Goal: Task Accomplishment & Management: Complete application form

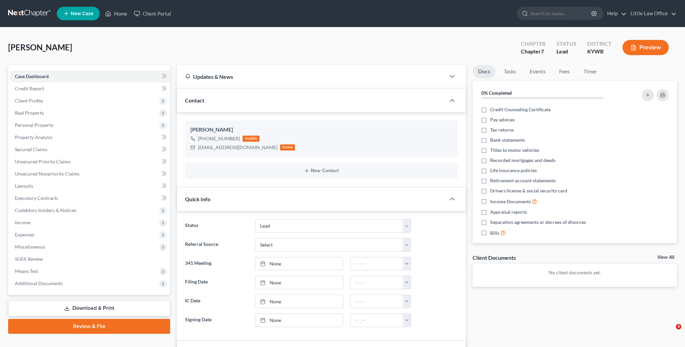
select select "10"
click at [123, 12] on link "Home" at bounding box center [116, 13] width 29 height 12
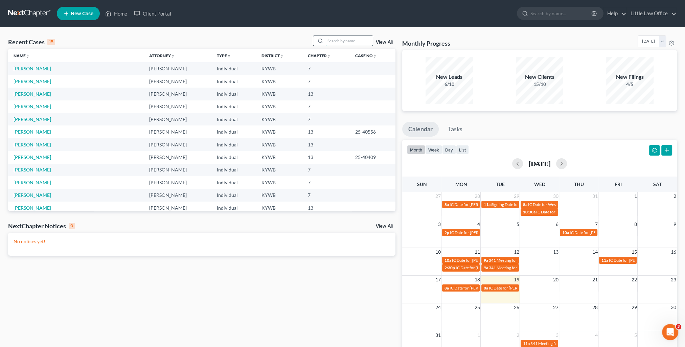
click at [358, 42] on input "search" at bounding box center [348, 41] width 47 height 10
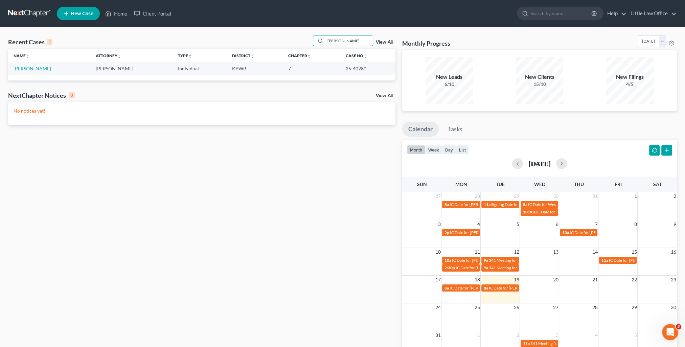
type input "pharis"
click at [19, 67] on link "Pharis, Estil" at bounding box center [33, 69] width 38 height 6
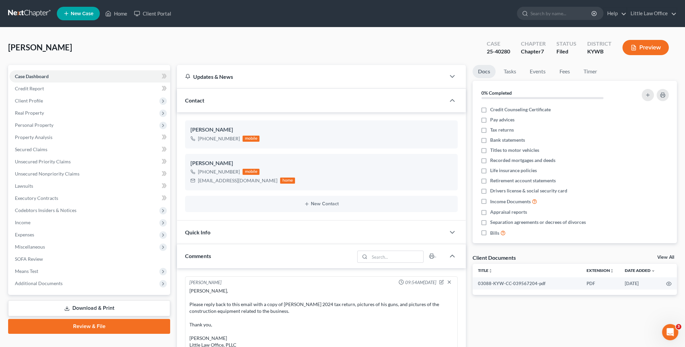
scroll to position [214, 0]
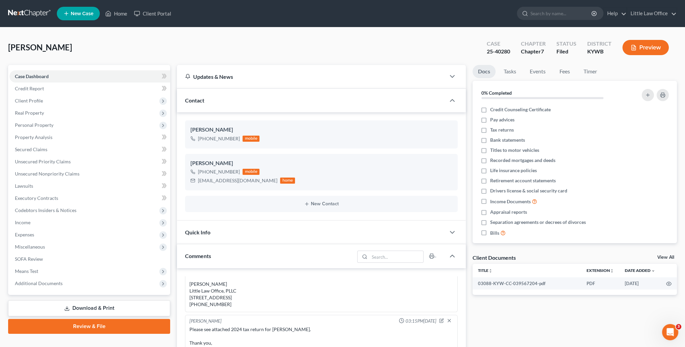
click at [224, 237] on div "Quick Info" at bounding box center [311, 232] width 269 height 23
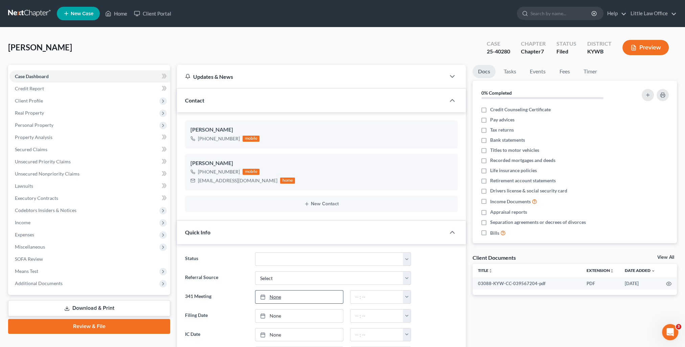
scroll to position [68, 0]
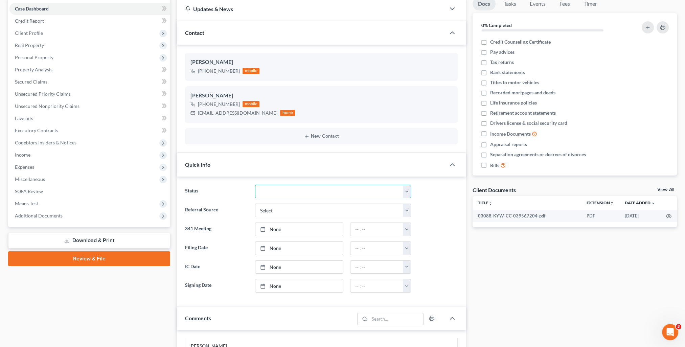
click at [277, 185] on select "Discharged Discharged & Reported Discharge Litigation Dismissal Notice Dismisse…" at bounding box center [333, 192] width 156 height 14
select select "0"
click at [255, 185] on select "Discharged Discharged & Reported Discharge Litigation Dismissal Notice Dismisse…" at bounding box center [333, 192] width 156 height 14
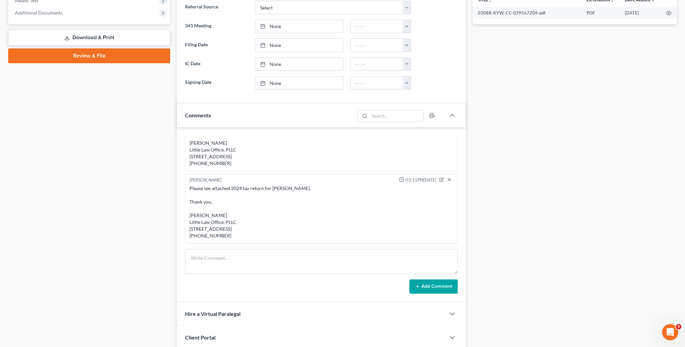
scroll to position [304, 0]
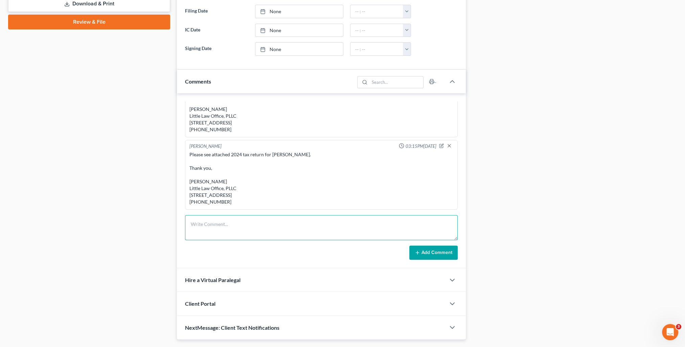
click at [265, 228] on textarea at bounding box center [321, 227] width 273 height 25
type textarea "Case discharged 8/19/25."
click at [430, 254] on button "Add Comment" at bounding box center [433, 253] width 48 height 14
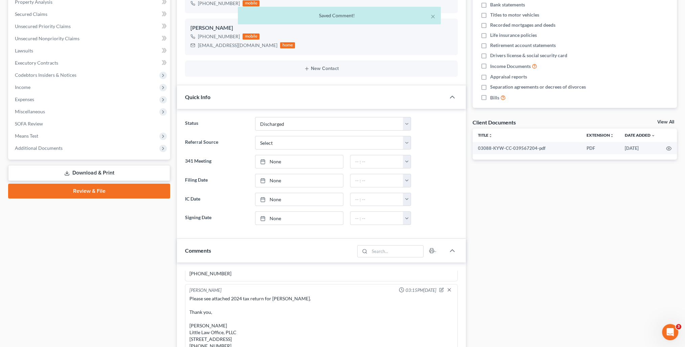
scroll to position [0, 0]
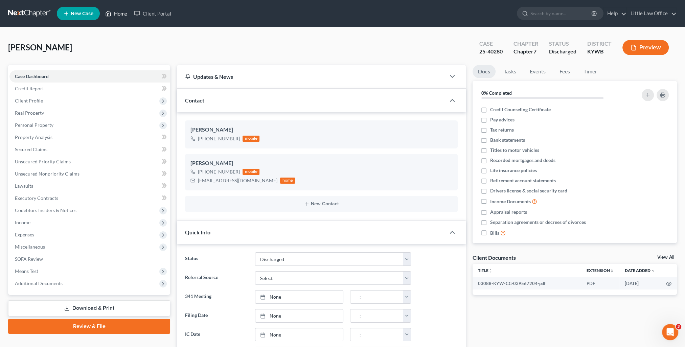
click at [119, 15] on link "Home" at bounding box center [116, 13] width 29 height 12
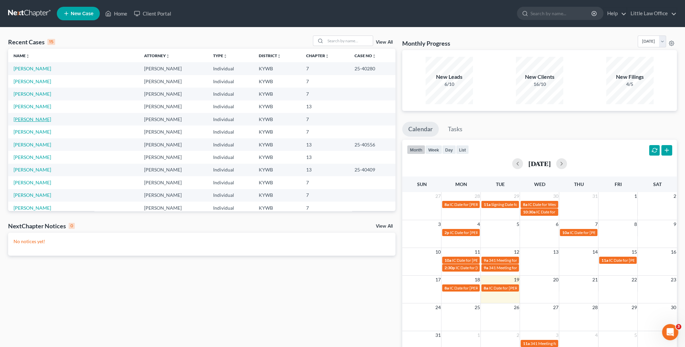
click at [33, 119] on link "Phillips, Bryttne" at bounding box center [33, 119] width 38 height 6
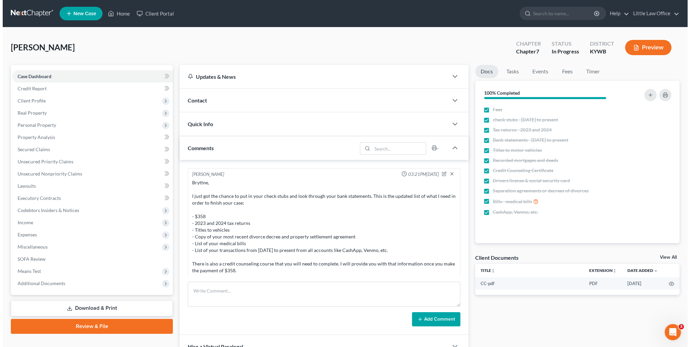
scroll to position [320, 0]
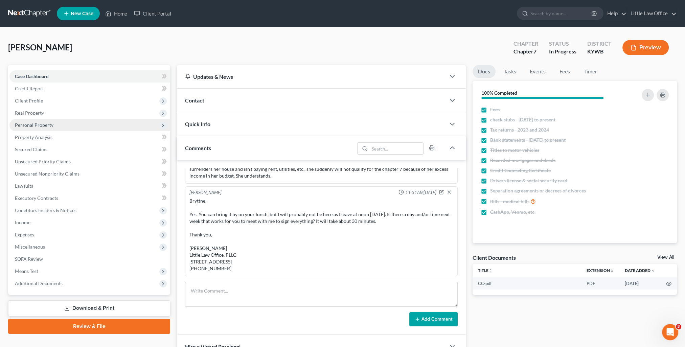
click at [36, 127] on span "Personal Property" at bounding box center [34, 125] width 39 height 6
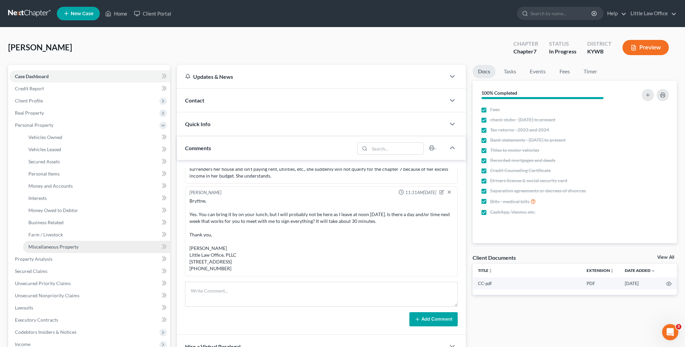
click at [55, 249] on span "Miscellaneous Property" at bounding box center [53, 247] width 50 height 6
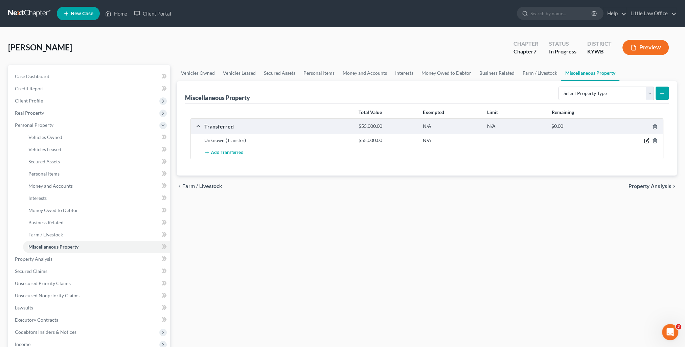
click at [647, 141] on icon "button" at bounding box center [646, 140] width 5 height 5
select select "Ordinary (within 2 years)"
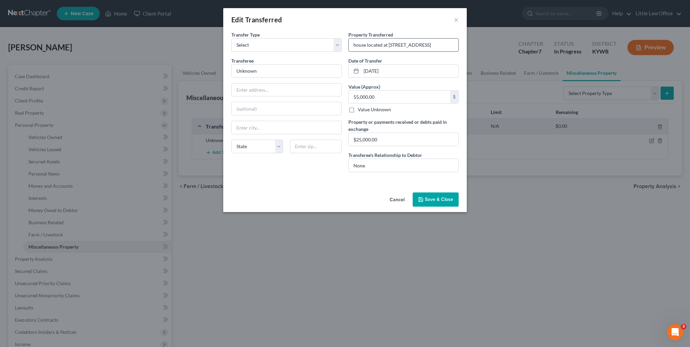
click at [391, 47] on input "house located at 823 West Wind, Madisonville, KY 42431" at bounding box center [404, 45] width 110 height 13
click at [410, 46] on input "house located at 823 West Wind, Madisonville, KY 42431" at bounding box center [404, 45] width 110 height 13
click at [387, 45] on input "house located at 823 Westwind, Madisonville, KY 42431" at bounding box center [404, 45] width 110 height 13
type input "house located at 143 Westwind, Madisonville, KY 42431"
click at [427, 195] on button "Save & Close" at bounding box center [436, 199] width 46 height 14
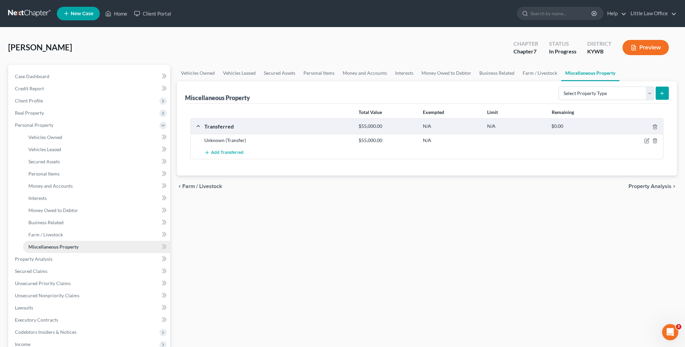
scroll to position [134, 0]
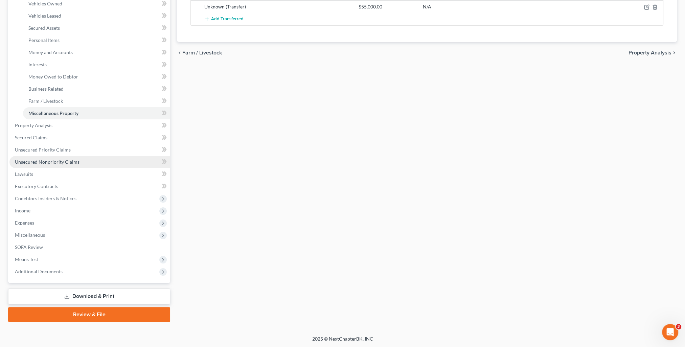
drag, startPoint x: 79, startPoint y: 298, endPoint x: 91, endPoint y: 296, distance: 11.7
click at [79, 298] on link "Download & Print" at bounding box center [89, 296] width 162 height 16
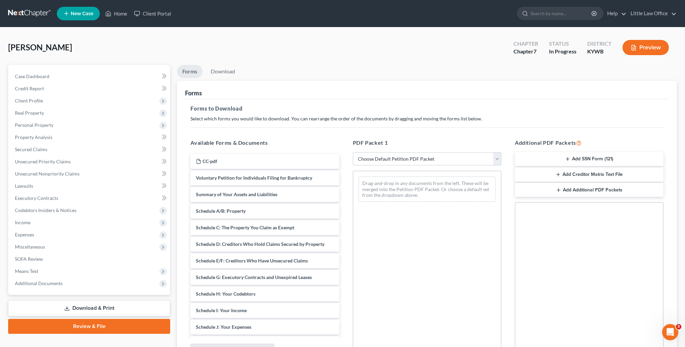
click at [368, 156] on select "Choose Default Petition PDF Packet Complete Bankruptcy Petition (all forms and …" at bounding box center [427, 159] width 148 height 14
select select "0"
click at [353, 152] on select "Choose Default Petition PDF Packet Complete Bankruptcy Petition (all forms and …" at bounding box center [427, 159] width 148 height 14
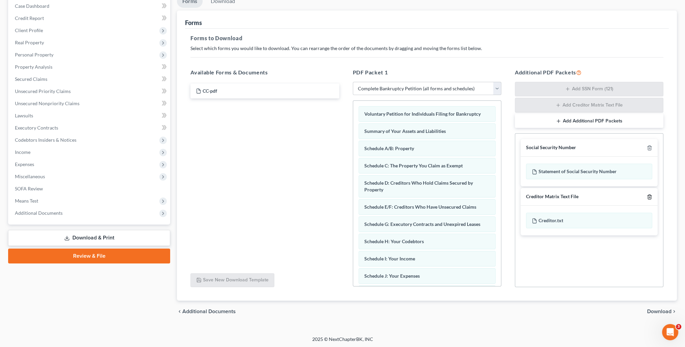
click at [651, 194] on icon "button" at bounding box center [649, 196] width 5 height 5
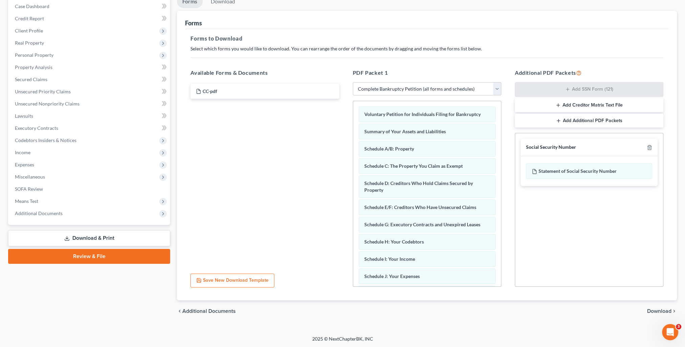
click at [666, 310] on span "Download" at bounding box center [659, 310] width 24 height 5
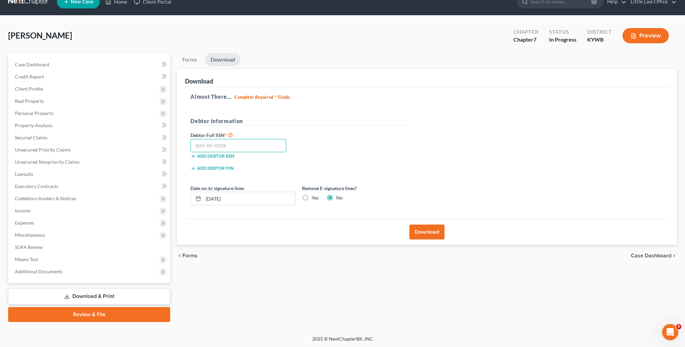
click at [248, 147] on input "text" at bounding box center [238, 146] width 96 height 14
type input "447-86-9264"
click at [427, 229] on button "Download" at bounding box center [426, 232] width 35 height 15
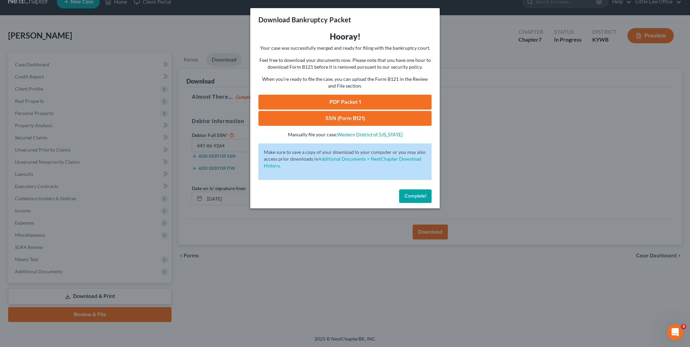
click at [361, 108] on link "PDF Packet 1" at bounding box center [344, 102] width 173 height 15
click at [314, 114] on link "SSN (Form B121)" at bounding box center [344, 118] width 173 height 15
click at [426, 201] on button "Complete!" at bounding box center [415, 196] width 32 height 14
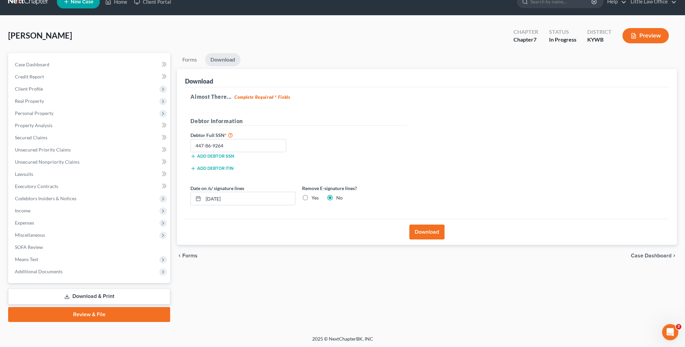
scroll to position [0, 0]
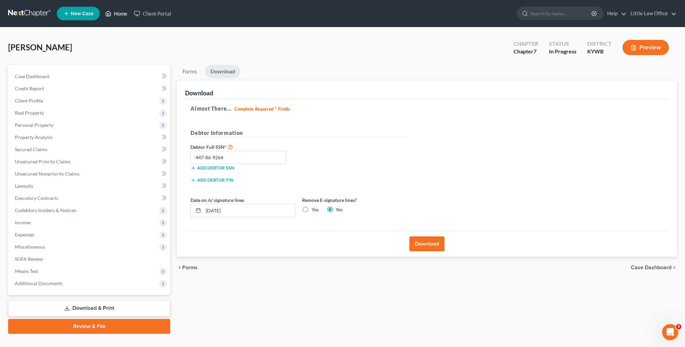
click at [117, 9] on link "Home" at bounding box center [116, 13] width 29 height 12
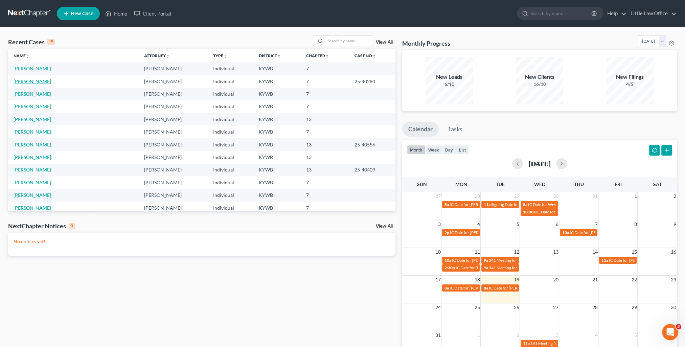
click at [32, 83] on link "Pharis, Estil" at bounding box center [33, 81] width 38 height 6
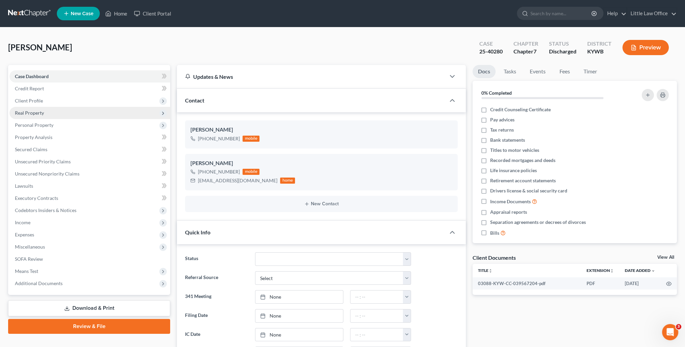
scroll to position [239, 0]
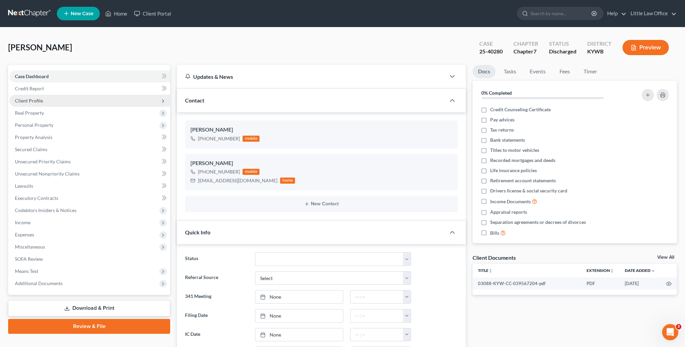
click at [50, 102] on span "Client Profile" at bounding box center [89, 101] width 161 height 12
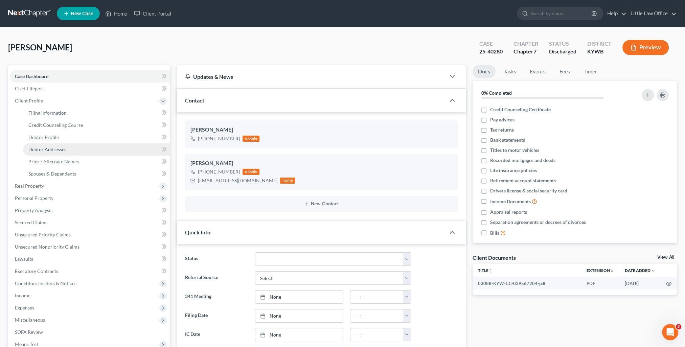
click at [55, 147] on span "Debtor Addresses" at bounding box center [47, 149] width 38 height 6
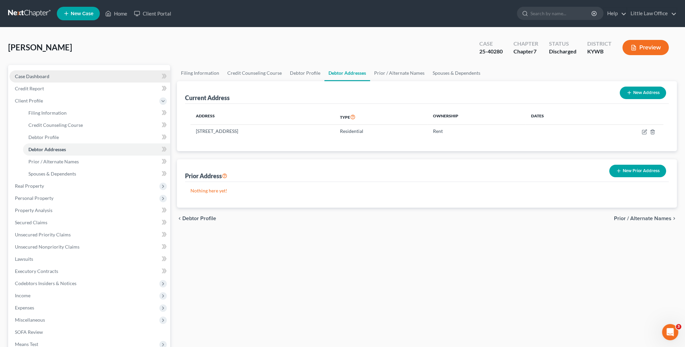
click at [41, 76] on span "Case Dashboard" at bounding box center [32, 76] width 34 height 6
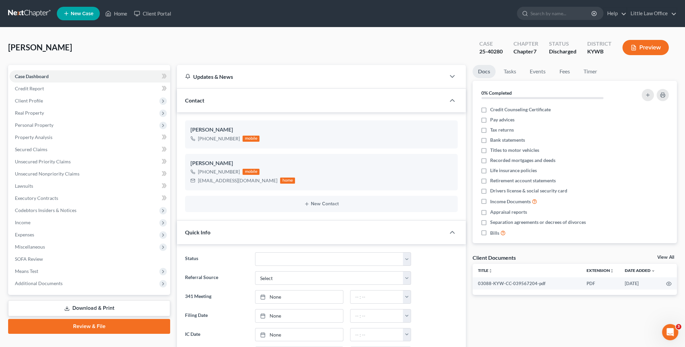
scroll to position [239, 0]
click at [88, 14] on span "New Case" at bounding box center [82, 13] width 23 height 5
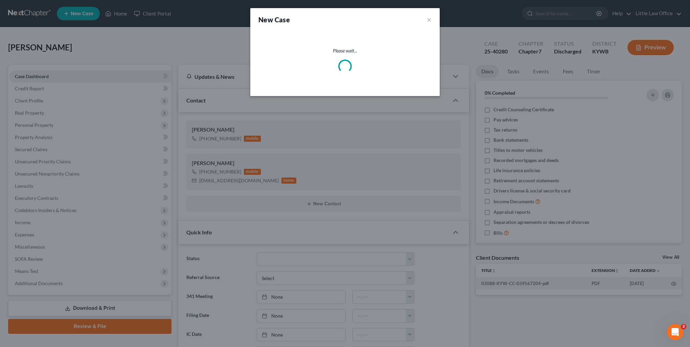
select select "33"
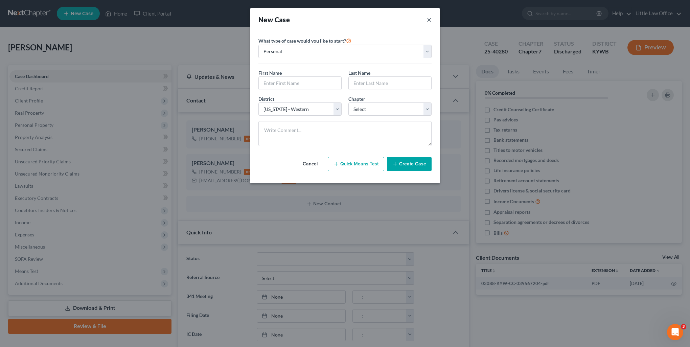
drag, startPoint x: 428, startPoint y: 21, endPoint x: 329, endPoint y: 41, distance: 101.1
click at [429, 21] on button "×" at bounding box center [429, 19] width 5 height 9
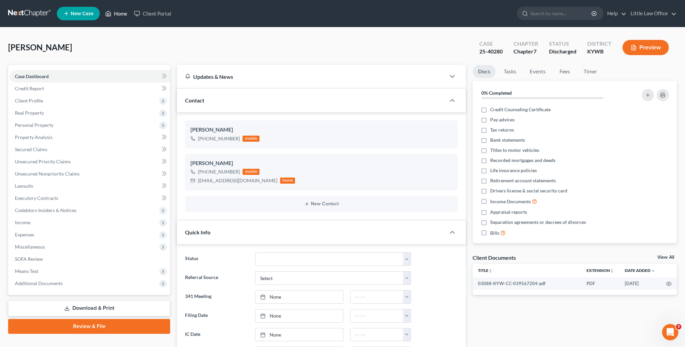
click at [121, 15] on link "Home" at bounding box center [116, 13] width 29 height 12
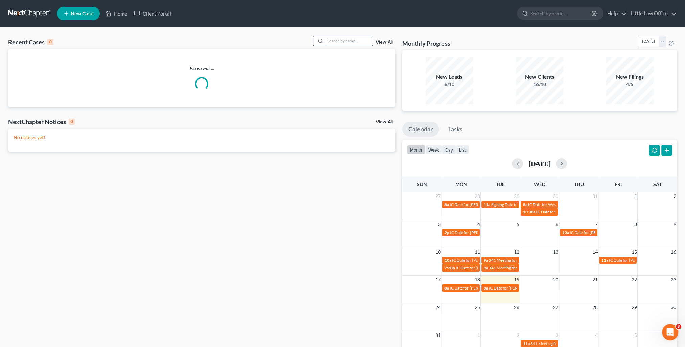
click at [357, 40] on input "search" at bounding box center [348, 41] width 47 height 10
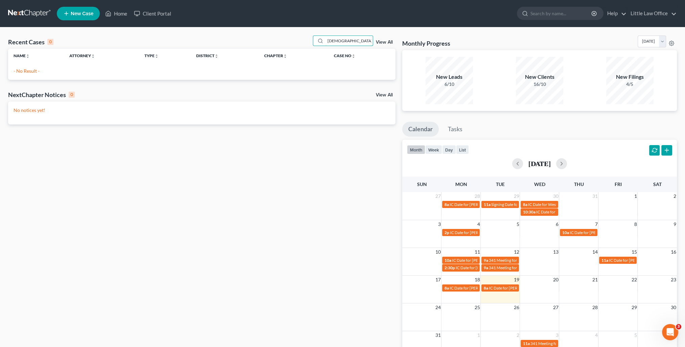
type input "pagano"
click at [86, 13] on span "New Case" at bounding box center [82, 13] width 23 height 5
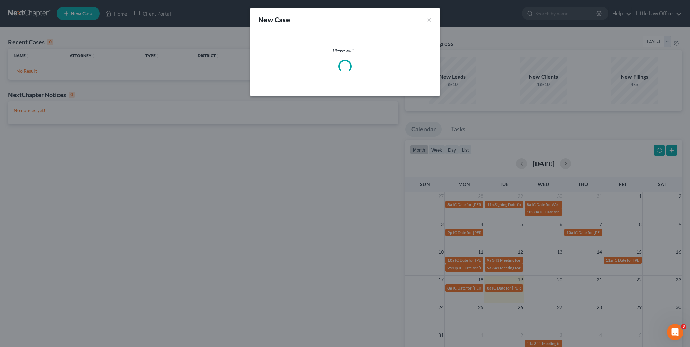
select select "33"
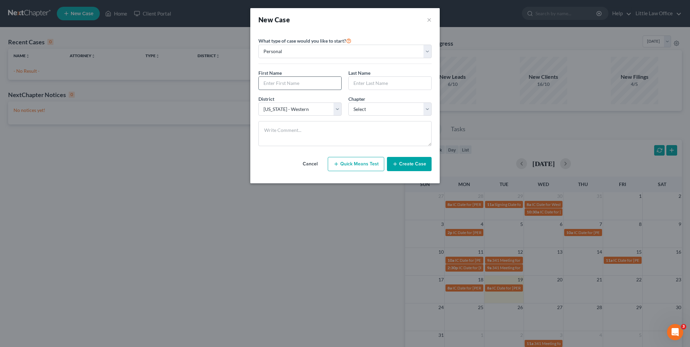
click at [288, 85] on input "text" at bounding box center [300, 83] width 83 height 13
type input "Ryan"
type input "Pagano"
select select "0"
click at [407, 162] on button "Create Case" at bounding box center [409, 164] width 45 height 14
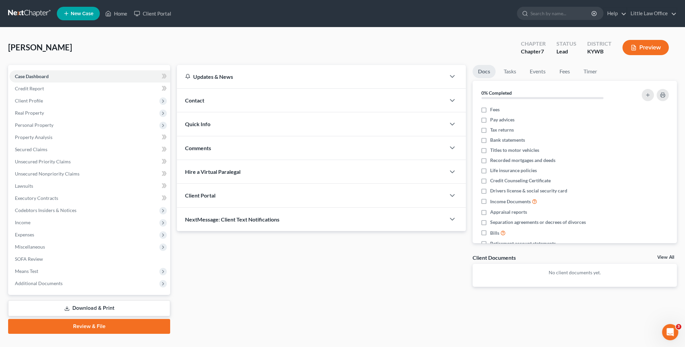
click at [201, 102] on span "Contact" at bounding box center [194, 100] width 19 height 6
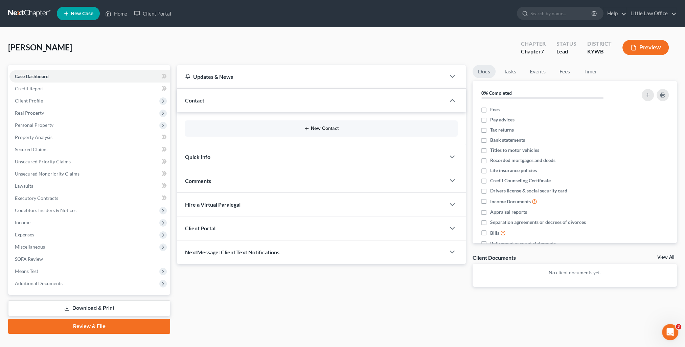
click at [317, 126] on button "New Contact" at bounding box center [321, 128] width 262 height 5
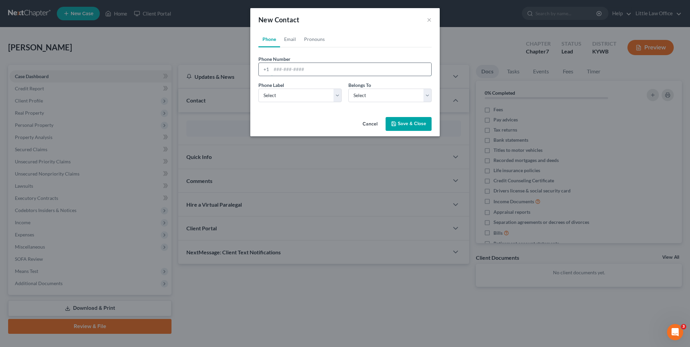
click at [288, 71] on input "tel" at bounding box center [351, 69] width 160 height 13
type input "2708419372"
select select "0"
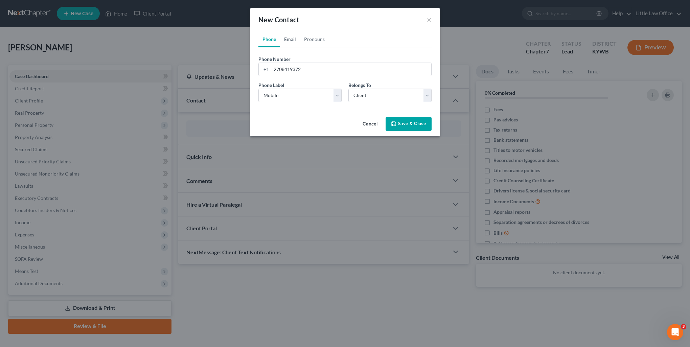
click at [291, 41] on link "Email" at bounding box center [290, 39] width 20 height 16
click at [290, 71] on input "email" at bounding box center [351, 69] width 160 height 13
type input "rpagano90@icloud.com"
select select "0"
click at [404, 127] on button "Save & Close" at bounding box center [409, 124] width 46 height 14
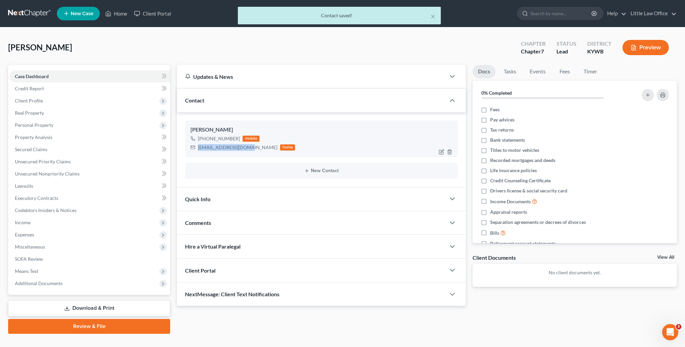
drag, startPoint x: 197, startPoint y: 151, endPoint x: 245, endPoint y: 152, distance: 48.4
click at [245, 152] on div "Ryan Pagano +1 (270) 841-9372 mobile rpagano90@icloud.com home" at bounding box center [321, 138] width 273 height 37
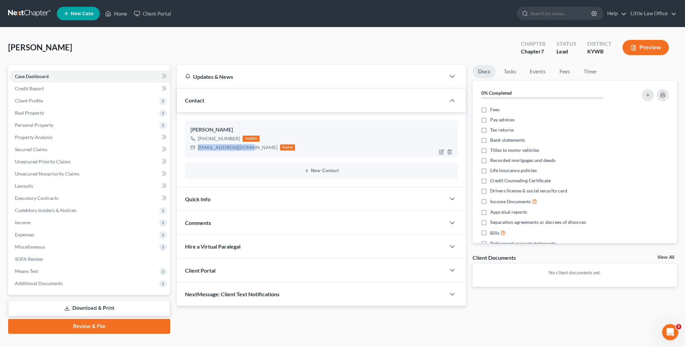
copy div "rpagano90@icloud.com"
click at [230, 219] on div "Comments" at bounding box center [311, 222] width 269 height 23
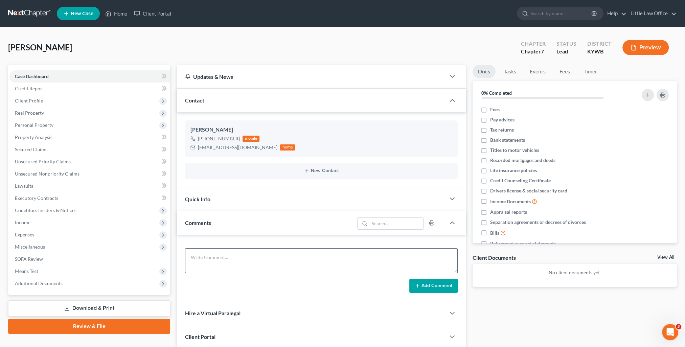
scroll to position [34, 0]
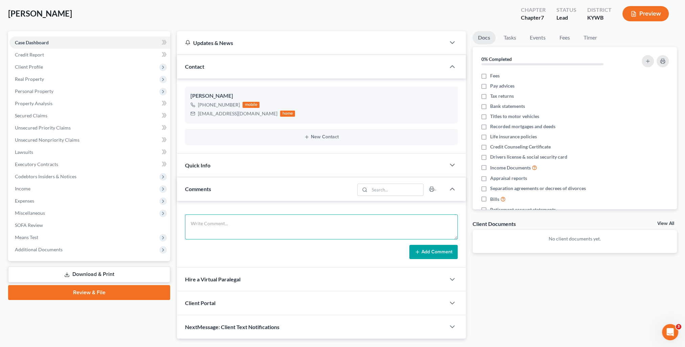
click at [241, 226] on textarea at bounding box center [321, 226] width 273 height 25
paste textarea "Ryan, It was a pleasure speaking with you today. In order to prepare your case,…"
type textarea "Ryan, It was a pleasure speaking with you today. In order to prepare your case,…"
click at [413, 252] on button "Add Comment" at bounding box center [433, 252] width 48 height 14
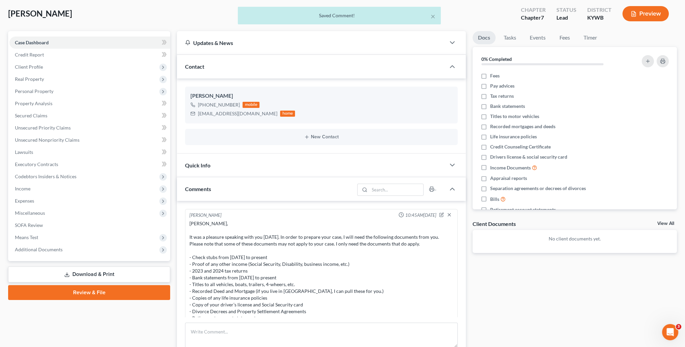
scroll to position [0, 0]
click at [211, 170] on div "Quick Info" at bounding box center [311, 165] width 269 height 23
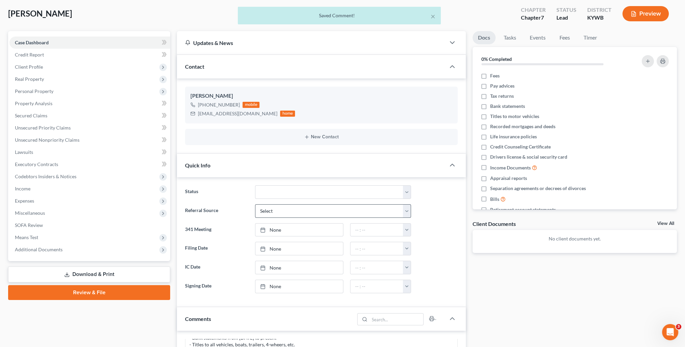
scroll to position [68, 0]
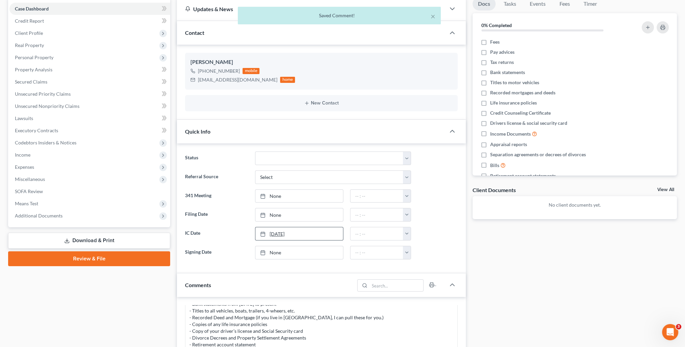
click at [267, 235] on div at bounding box center [264, 234] width 9 height 6
click at [405, 235] on button "button" at bounding box center [407, 233] width 8 height 13
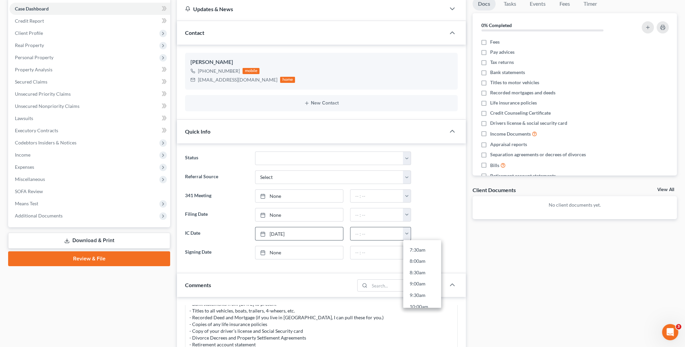
scroll to position [203, 0]
click at [425, 293] on link "11:00am" at bounding box center [422, 295] width 38 height 11
type input "11:00am"
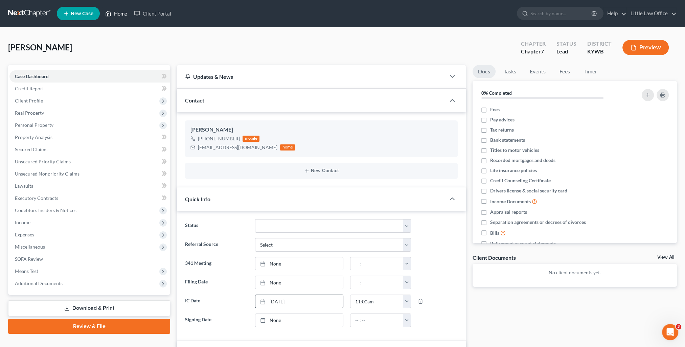
click at [120, 15] on link "Home" at bounding box center [116, 13] width 29 height 12
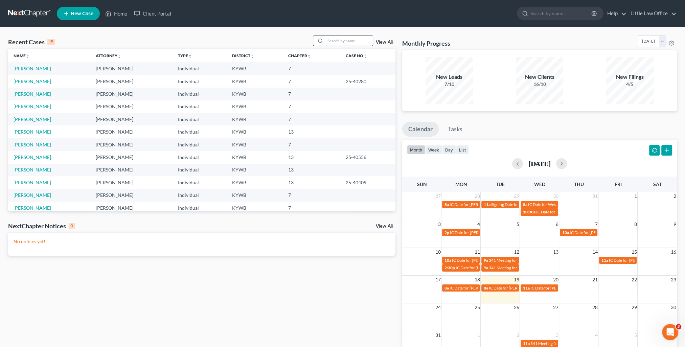
click at [329, 40] on input "search" at bounding box center [348, 41] width 47 height 10
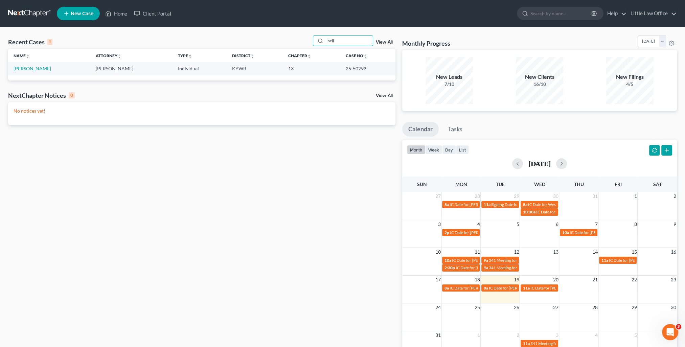
type input "bell"
drag, startPoint x: 338, startPoint y: 69, endPoint x: 370, endPoint y: 69, distance: 32.1
click at [370, 69] on td "25-50293" at bounding box center [367, 68] width 55 height 13
copy td "25-50293"
click at [34, 67] on link "Bell, Jasmine" at bounding box center [33, 69] width 38 height 6
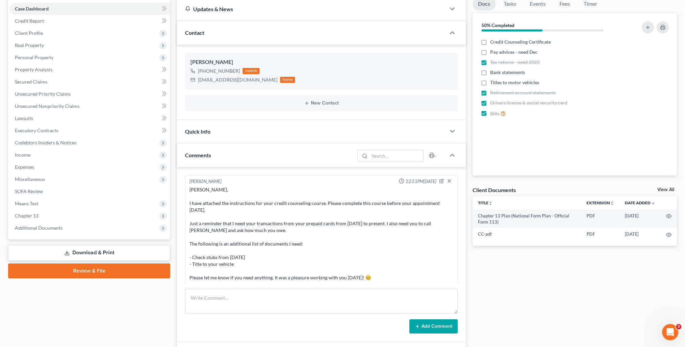
scroll to position [645, 0]
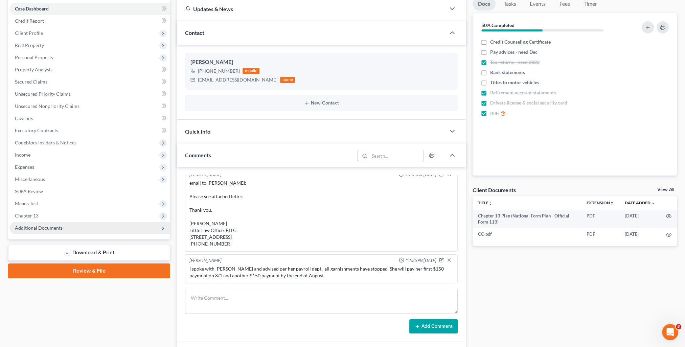
click at [42, 233] on span "Additional Documents" at bounding box center [89, 228] width 161 height 12
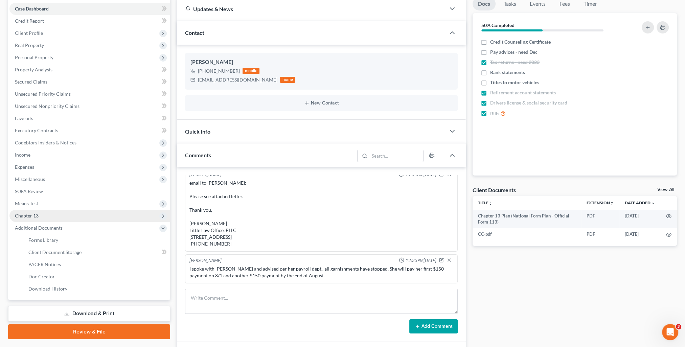
click at [30, 218] on span "Chapter 13" at bounding box center [89, 216] width 161 height 12
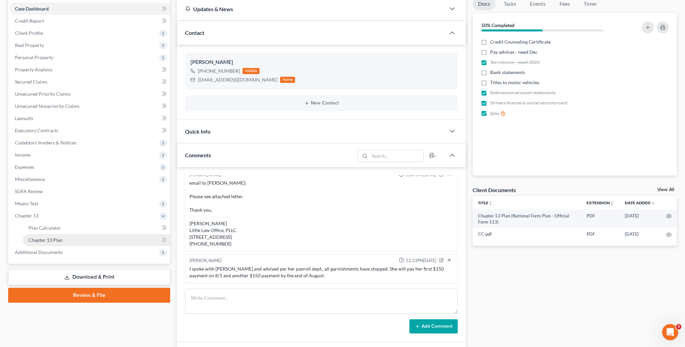
click at [55, 239] on span "Chapter 13 Plan" at bounding box center [45, 240] width 34 height 6
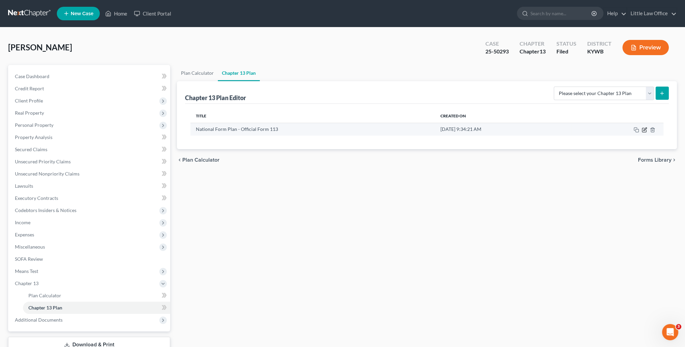
click at [644, 130] on icon "button" at bounding box center [644, 128] width 3 height 3
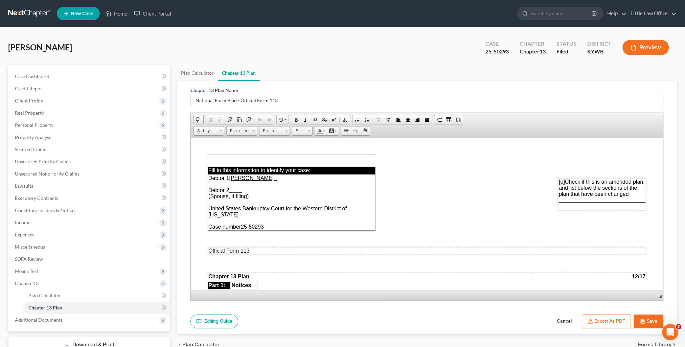
click at [595, 322] on button "Export as PDF" at bounding box center [606, 322] width 49 height 14
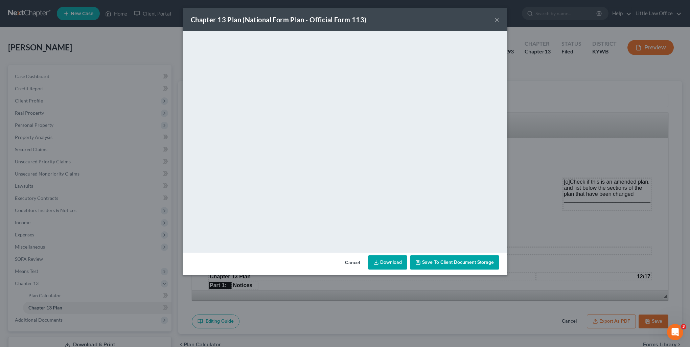
click at [497, 20] on button "×" at bounding box center [496, 20] width 5 height 8
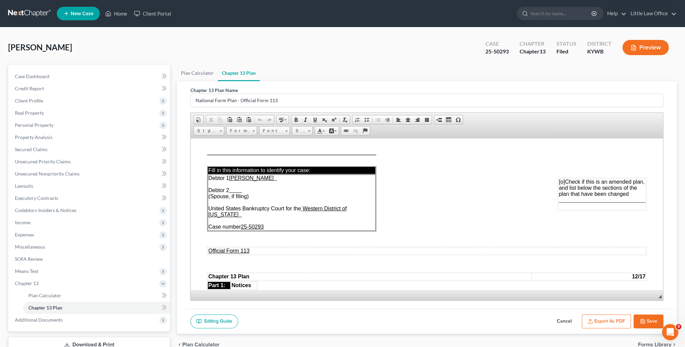
click at [656, 317] on button "Save" at bounding box center [648, 322] width 30 height 14
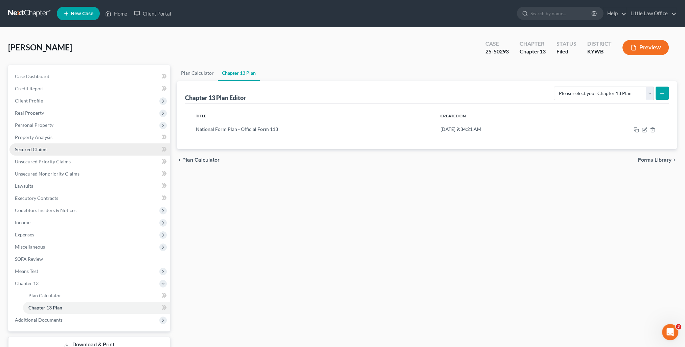
click at [39, 150] on span "Secured Claims" at bounding box center [31, 149] width 32 height 6
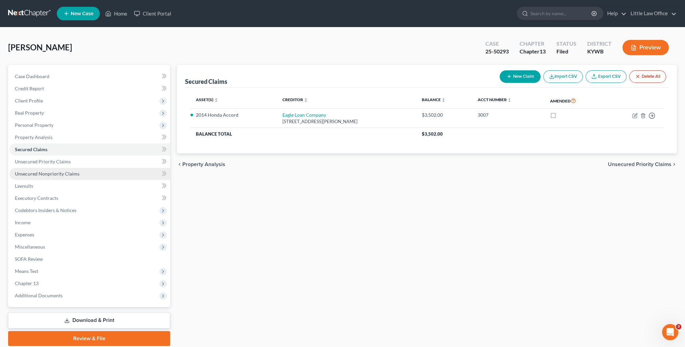
click at [64, 171] on span "Unsecured Nonpriority Claims" at bounding box center [47, 174] width 65 height 6
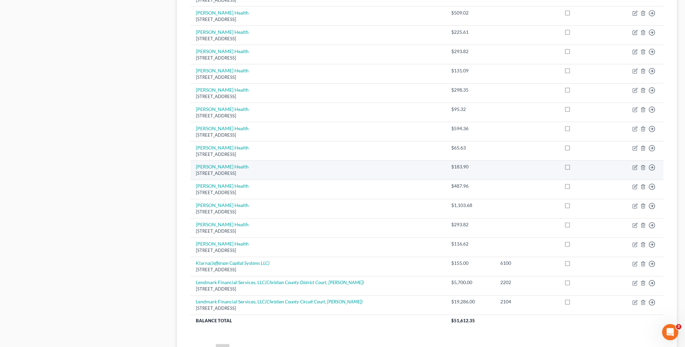
scroll to position [433, 0]
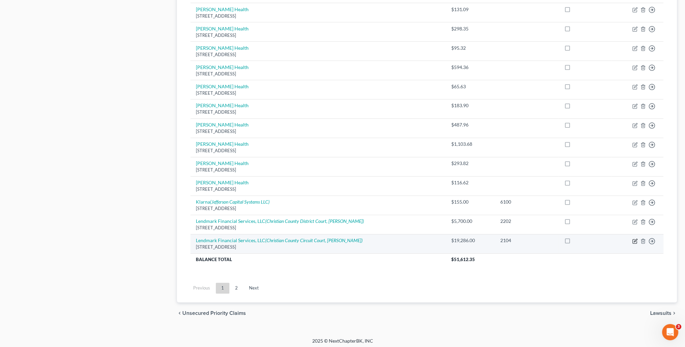
click at [635, 239] on icon "button" at bounding box center [635, 240] width 3 height 3
select select "44"
select select "4"
select select "0"
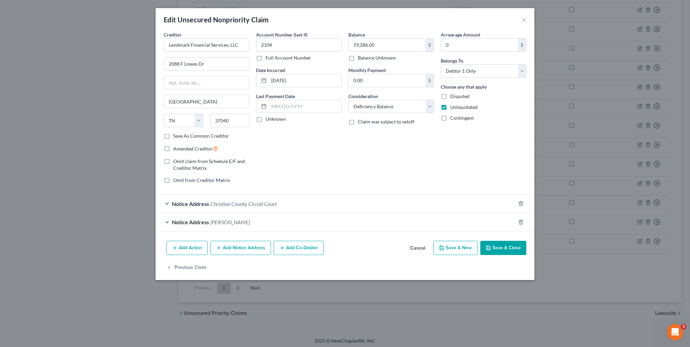
click at [502, 244] on button "Save & Close" at bounding box center [503, 248] width 46 height 14
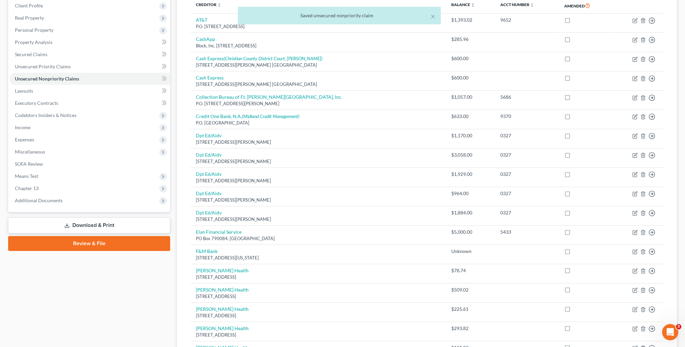
scroll to position [0, 0]
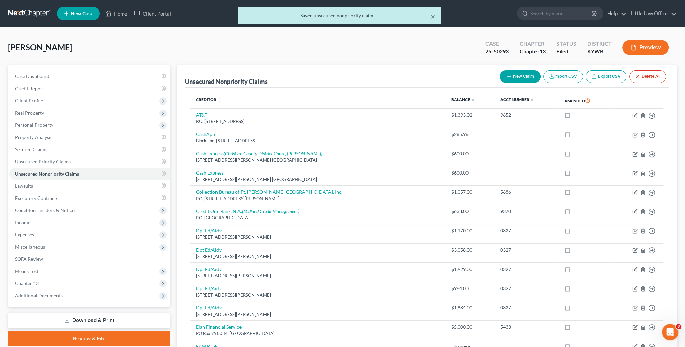
click at [432, 19] on button "×" at bounding box center [433, 16] width 5 height 8
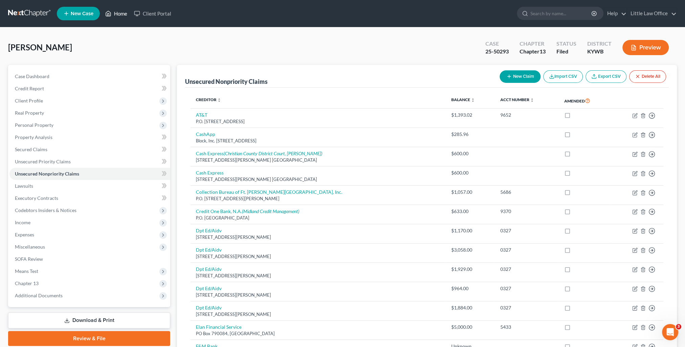
click at [120, 14] on link "Home" at bounding box center [116, 13] width 29 height 12
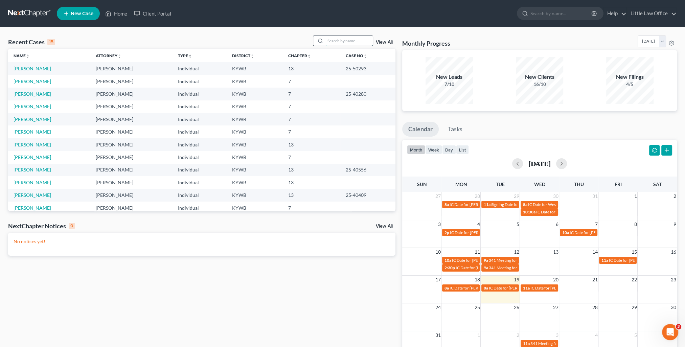
click at [350, 39] on input "search" at bounding box center [348, 41] width 47 height 10
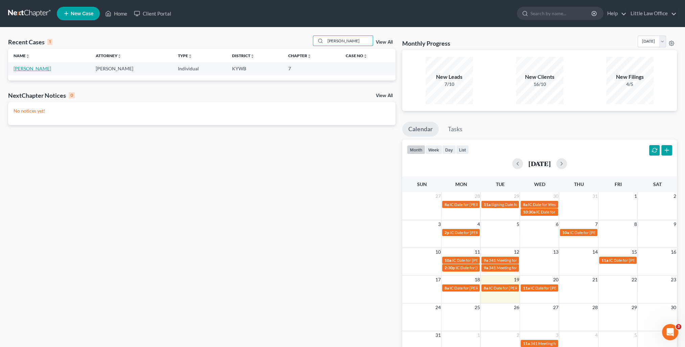
type input "evans"
click at [35, 71] on link "Evans, Roger" at bounding box center [33, 69] width 38 height 6
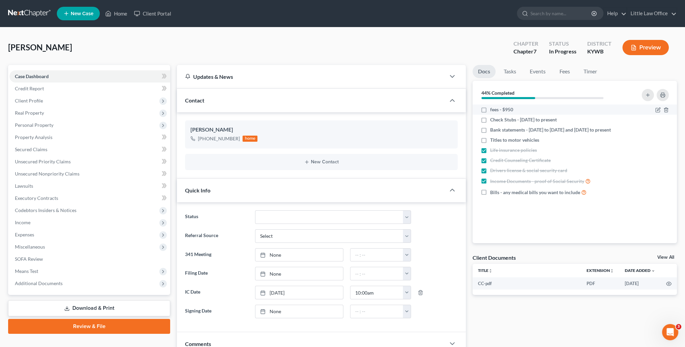
click at [490, 112] on label "fees - $950" at bounding box center [501, 109] width 23 height 7
click at [493, 111] on input "fees - $950" at bounding box center [495, 108] width 4 height 4
checkbox input "true"
click at [115, 12] on link "Home" at bounding box center [116, 13] width 29 height 12
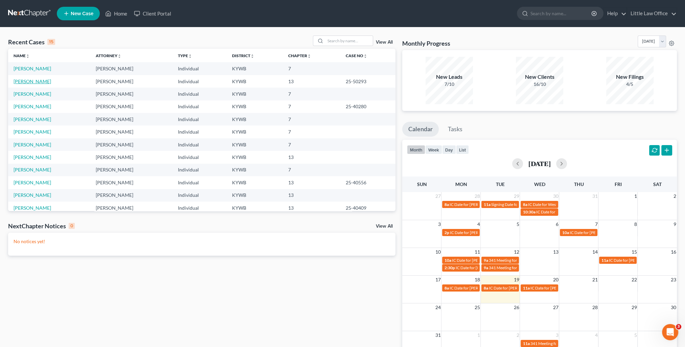
click at [32, 83] on link "Bell, Jasmine" at bounding box center [33, 81] width 38 height 6
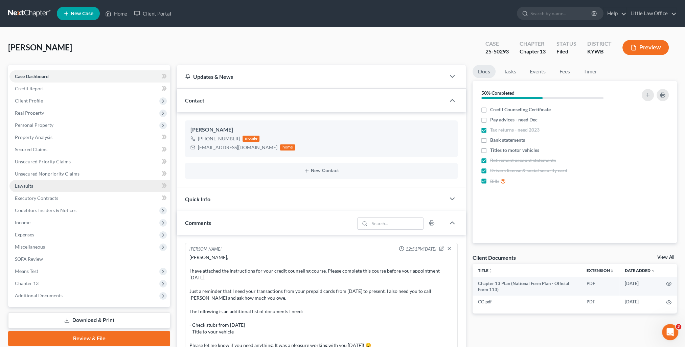
scroll to position [645, 0]
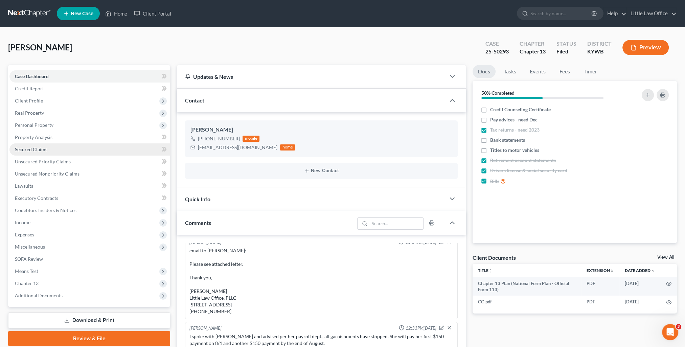
click at [37, 153] on link "Secured Claims" at bounding box center [89, 149] width 161 height 12
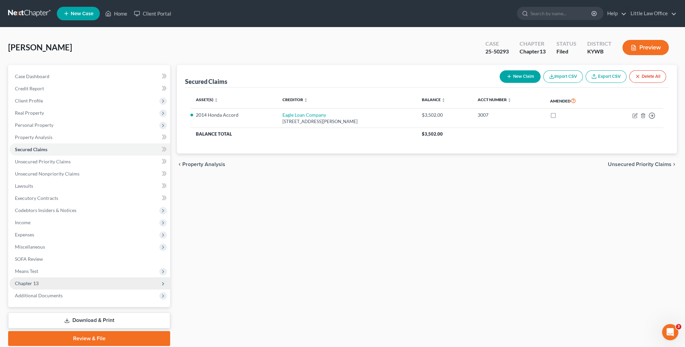
drag, startPoint x: 37, startPoint y: 285, endPoint x: 43, endPoint y: 287, distance: 6.8
click at [37, 285] on span "Chapter 13" at bounding box center [27, 283] width 24 height 6
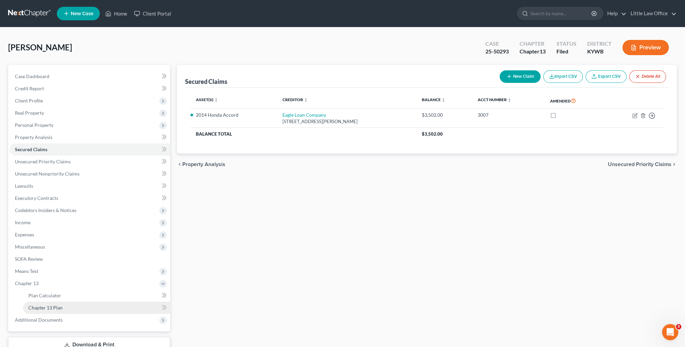
click at [63, 309] on link "Chapter 13 Plan" at bounding box center [96, 308] width 147 height 12
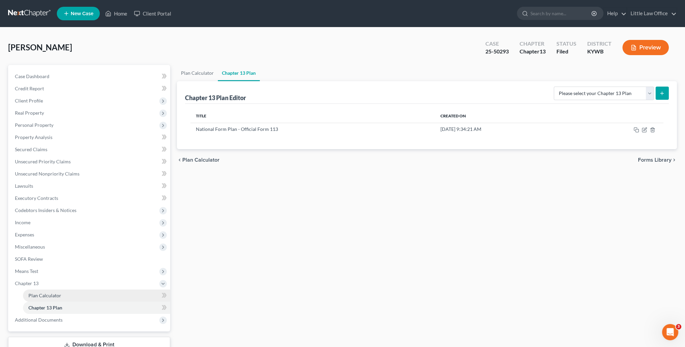
click at [47, 297] on span "Plan Calculator" at bounding box center [44, 296] width 33 height 6
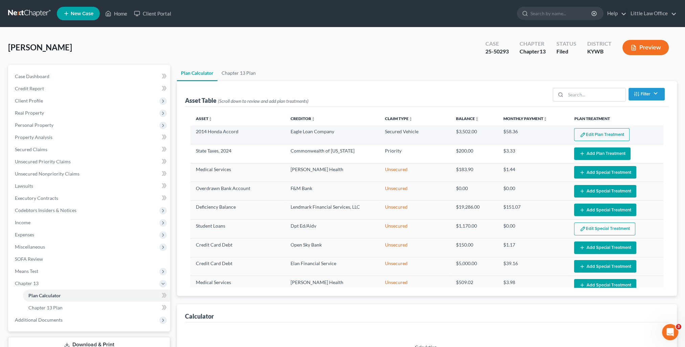
select select "59"
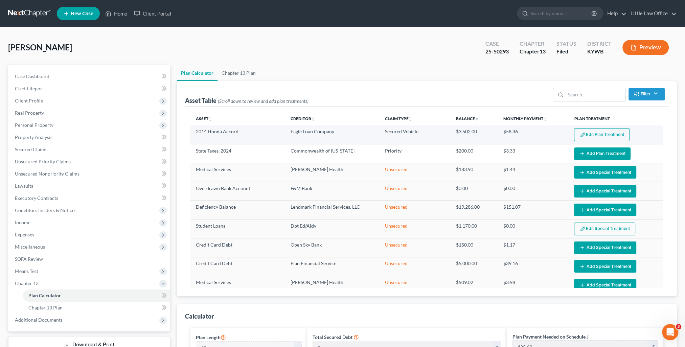
click at [599, 135] on button "Edit Plan Treatment" at bounding box center [601, 134] width 55 height 13
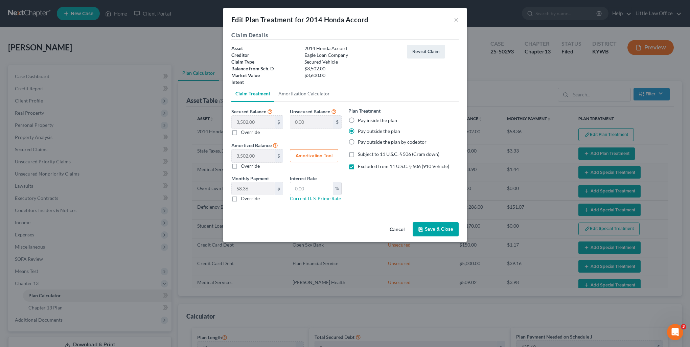
click at [441, 228] on button "Save & Close" at bounding box center [436, 229] width 46 height 14
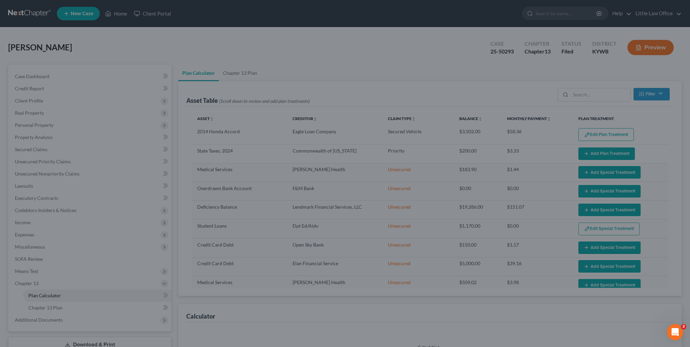
select select "59"
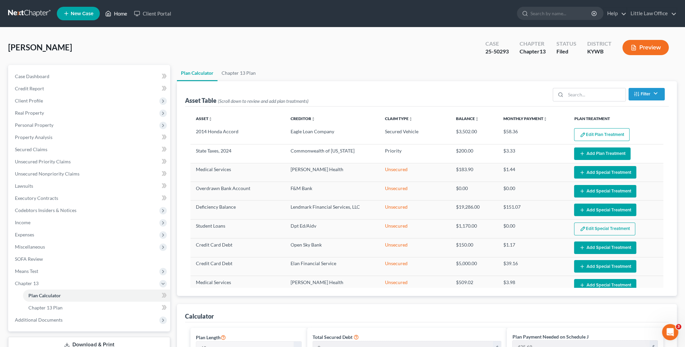
click at [112, 14] on link "Home" at bounding box center [116, 13] width 29 height 12
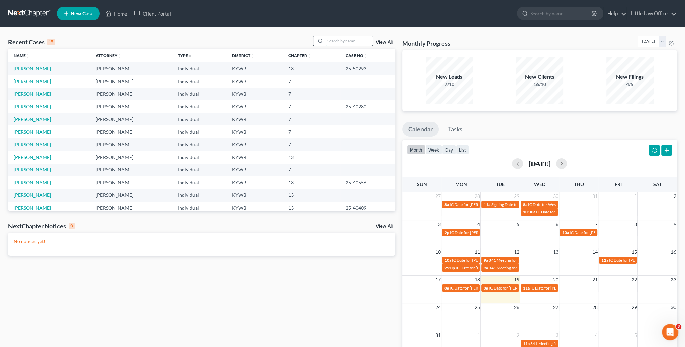
click at [339, 42] on input "search" at bounding box center [348, 41] width 47 height 10
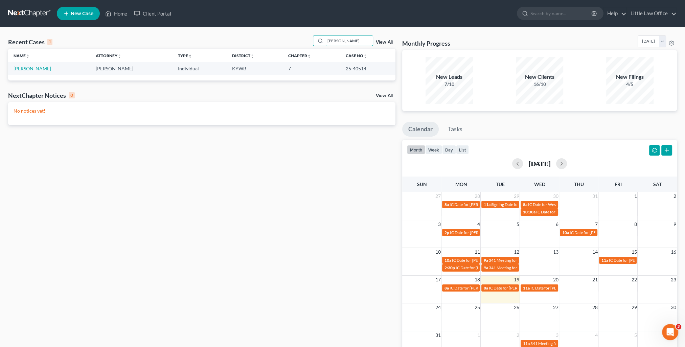
type input "henderson"
click at [51, 69] on link "Henderson, Matthew" at bounding box center [33, 69] width 38 height 6
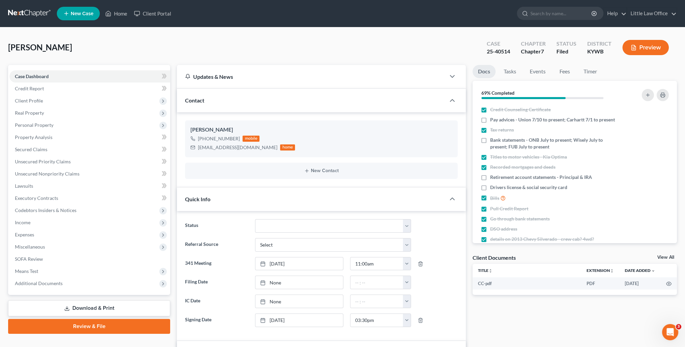
scroll to position [966, 0]
click at [210, 101] on div "Contact" at bounding box center [311, 100] width 269 height 23
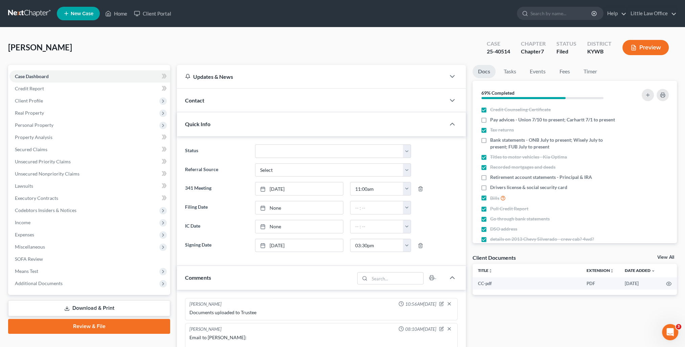
click at [38, 289] on div "Case Dashboard Payments Invoices Payments Payments Credit Report Client Profile…" at bounding box center [89, 180] width 162 height 230
click at [37, 285] on span "Additional Documents" at bounding box center [39, 283] width 48 height 6
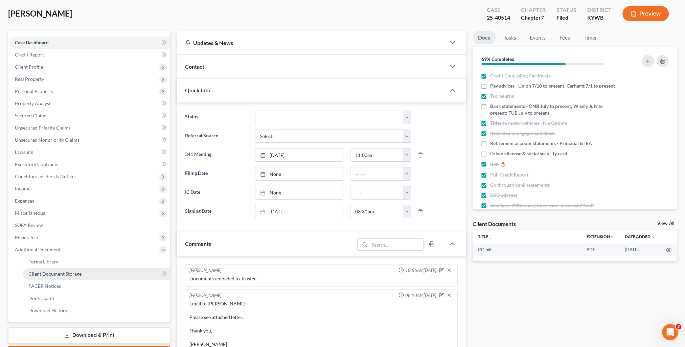
scroll to position [68, 0]
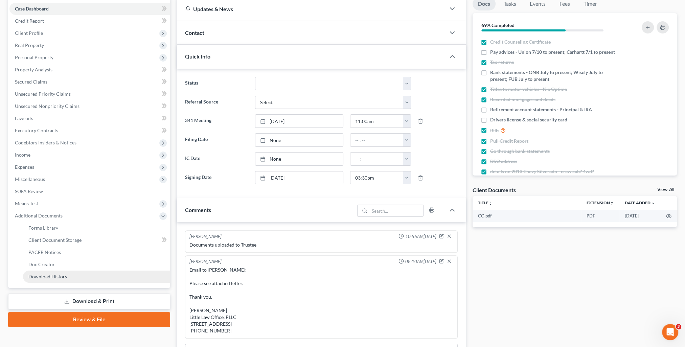
click at [54, 279] on link "Download History" at bounding box center [96, 277] width 147 height 12
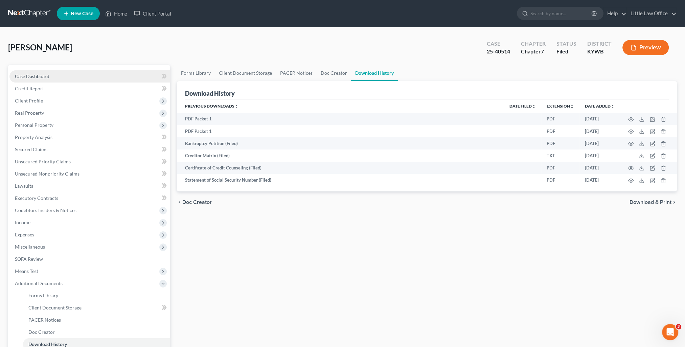
click at [38, 72] on link "Case Dashboard" at bounding box center [89, 76] width 161 height 12
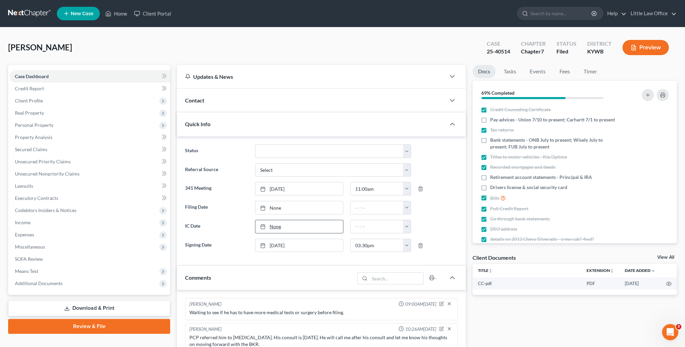
scroll to position [966, 0]
type input "8/19/2025"
click at [276, 208] on link "8/19/2025" at bounding box center [299, 207] width 88 height 13
click at [234, 232] on label "IC Date" at bounding box center [217, 227] width 70 height 14
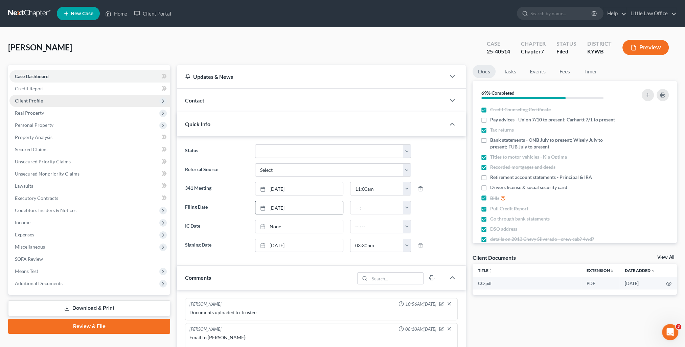
click at [26, 103] on span "Client Profile" at bounding box center [89, 101] width 161 height 12
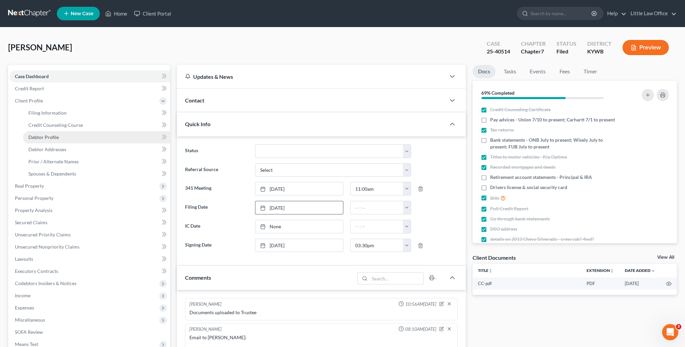
click at [56, 137] on span "Debtor Profile" at bounding box center [43, 137] width 30 height 6
select select "3"
select select "1"
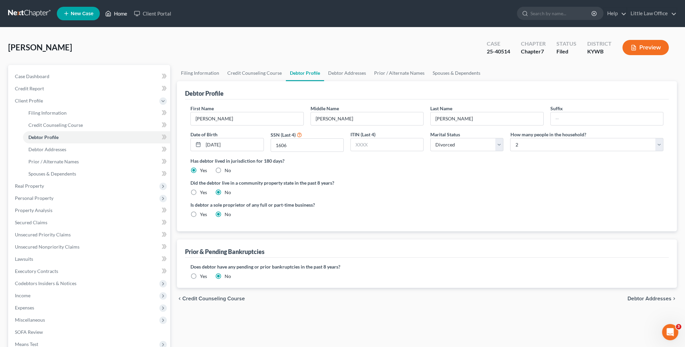
click at [123, 18] on link "Home" at bounding box center [116, 13] width 29 height 12
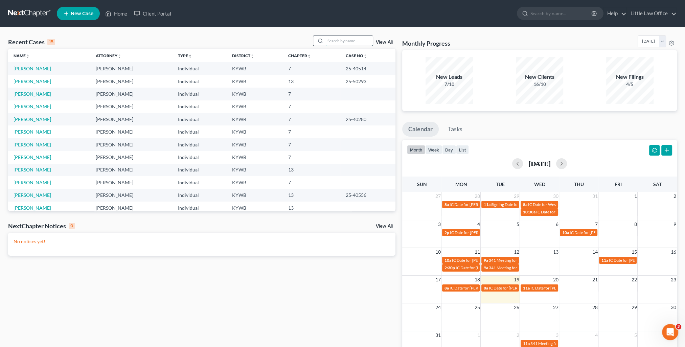
click at [347, 39] on input "search" at bounding box center [348, 41] width 47 height 10
type input "w"
click at [348, 42] on input "search" at bounding box center [348, 41] width 47 height 10
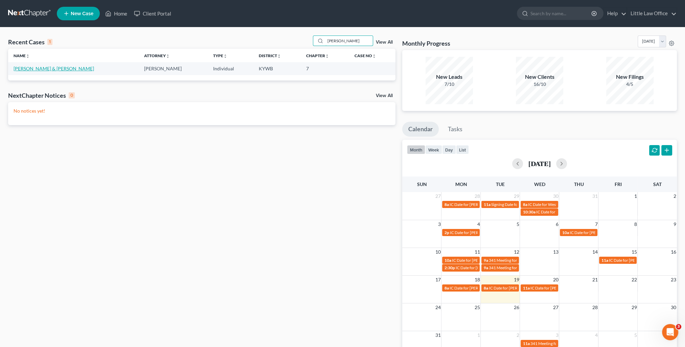
type input "woodruff"
click at [27, 69] on link "Woodruff, Michael & Crystal" at bounding box center [54, 69] width 80 height 6
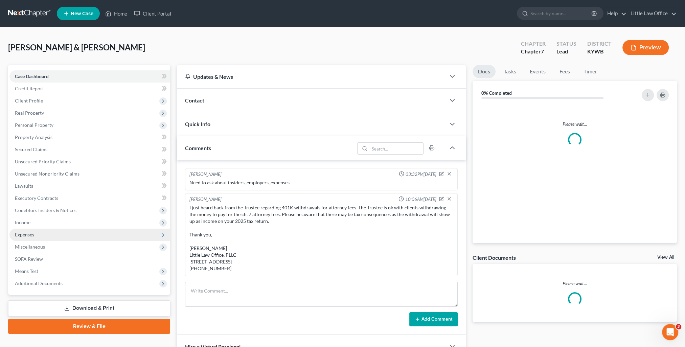
scroll to position [6, 0]
click at [31, 221] on span "Income" at bounding box center [89, 222] width 161 height 12
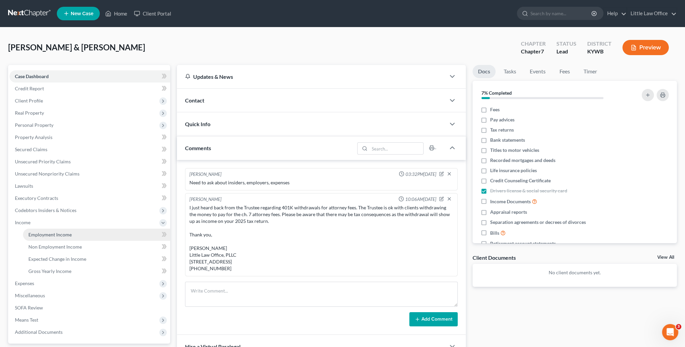
click at [54, 235] on span "Employment Income" at bounding box center [49, 235] width 43 height 6
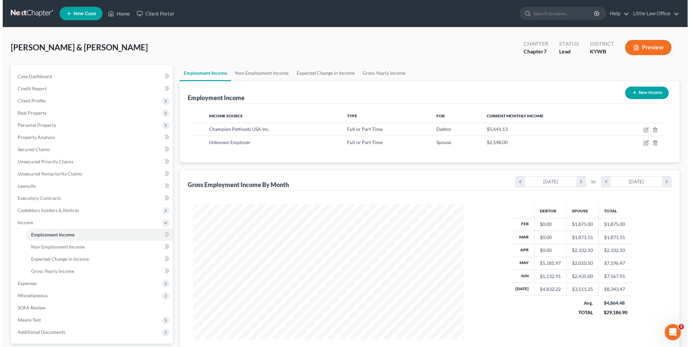
scroll to position [135, 284]
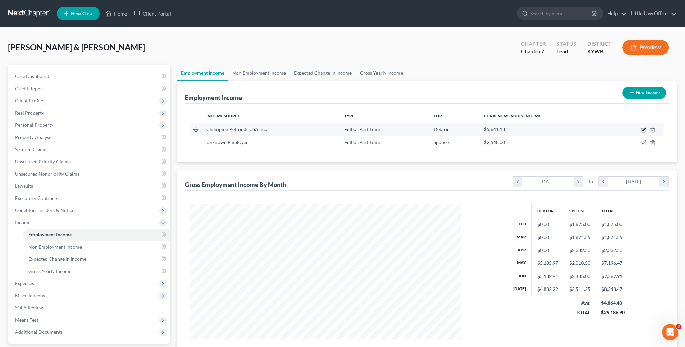
click at [643, 128] on icon "button" at bounding box center [643, 129] width 5 height 5
select select "0"
select select "18"
select select "2"
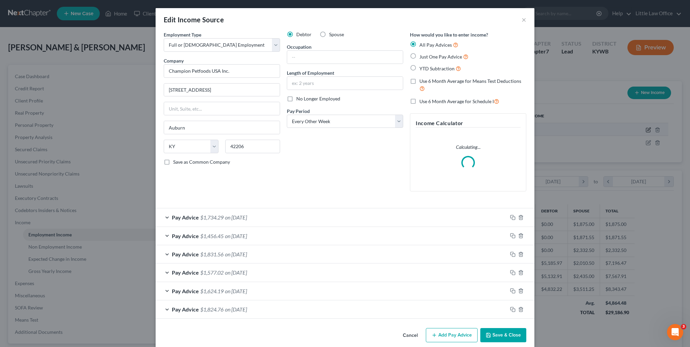
scroll to position [136, 285]
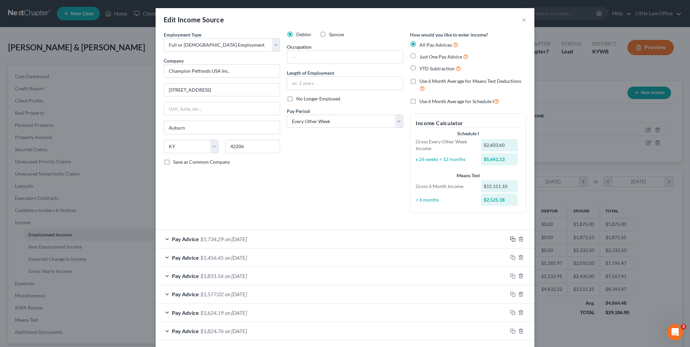
click at [510, 237] on icon "button" at bounding box center [512, 238] width 5 height 5
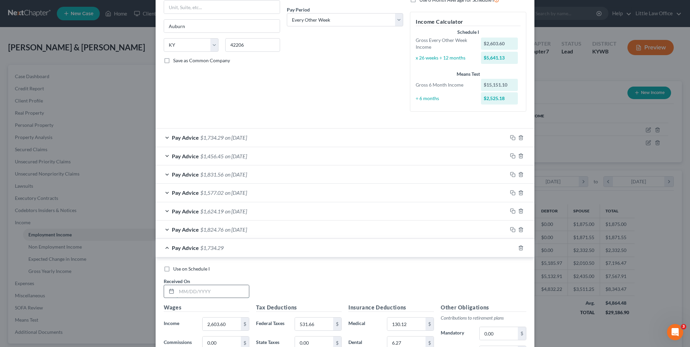
click at [232, 292] on input "text" at bounding box center [213, 291] width 72 height 13
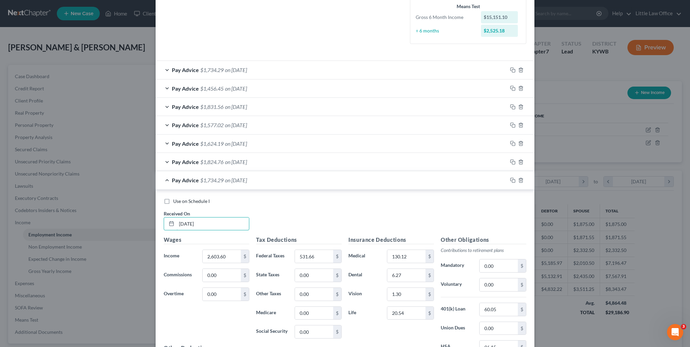
scroll to position [237, 0]
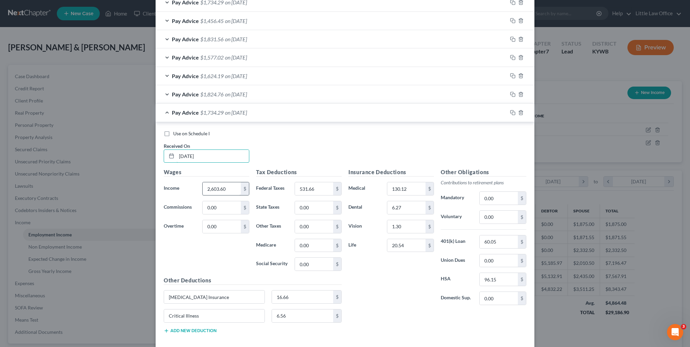
type input "08/15/2025"
click at [225, 188] on input "2,603.60" at bounding box center [222, 188] width 38 height 13
type input "2,511.62"
type input "507.82"
click at [497, 241] on input "60.05" at bounding box center [499, 241] width 38 height 13
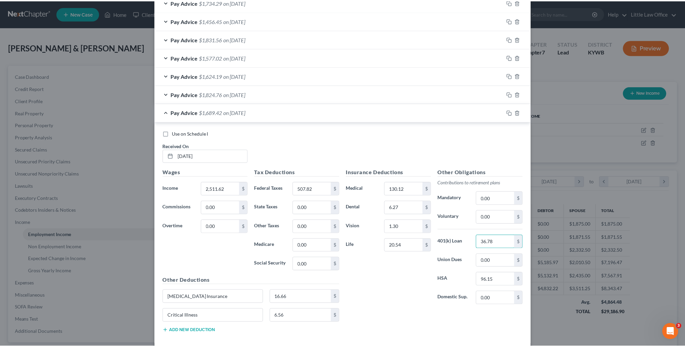
scroll to position [269, 0]
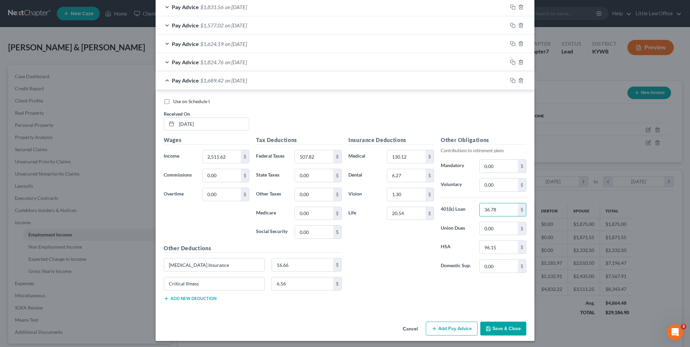
type input "36.78"
click at [502, 323] on button "Save & Close" at bounding box center [503, 329] width 46 height 14
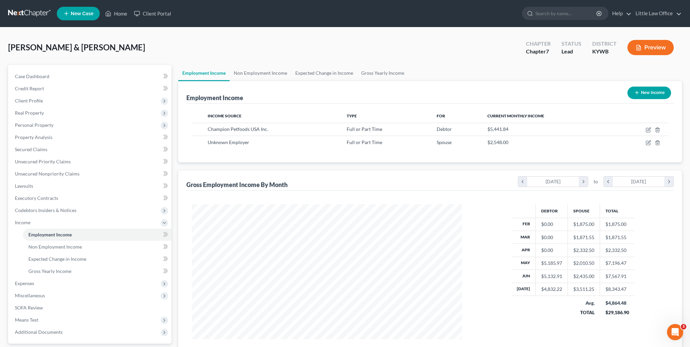
scroll to position [338058, 337910]
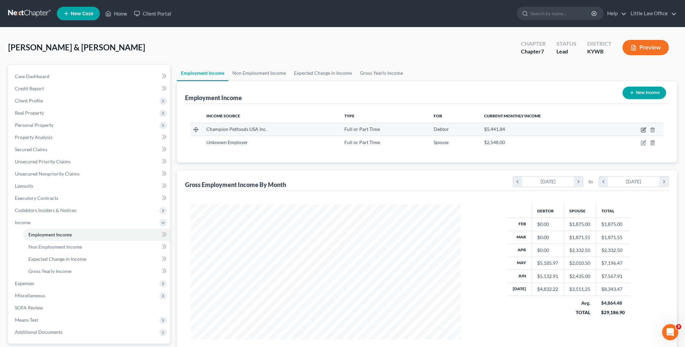
click at [644, 128] on icon "button" at bounding box center [643, 128] width 3 height 3
select select "0"
select select "18"
select select "2"
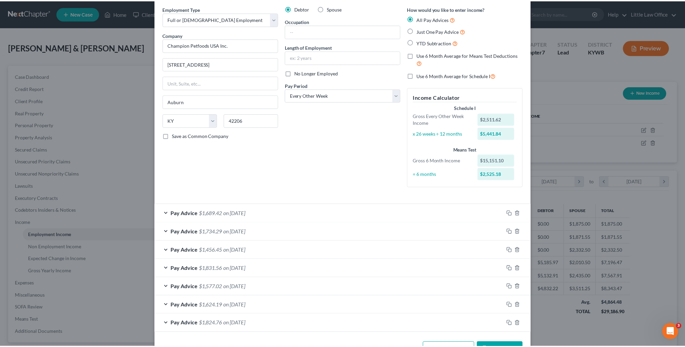
scroll to position [48, 0]
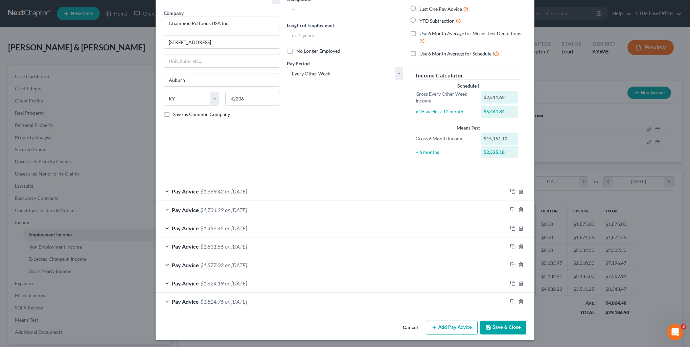
drag, startPoint x: 499, startPoint y: 322, endPoint x: 493, endPoint y: 314, distance: 10.1
click at [499, 322] on button "Save & Close" at bounding box center [503, 328] width 46 height 14
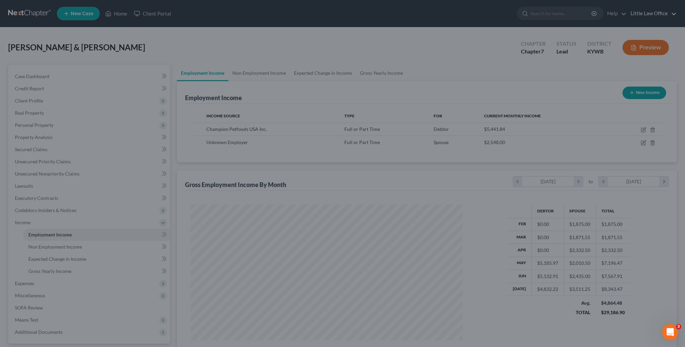
scroll to position [338058, 337910]
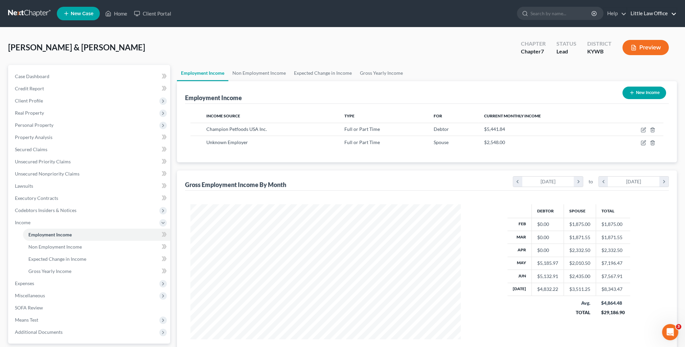
click at [666, 14] on link "Little Law Office" at bounding box center [651, 13] width 49 height 12
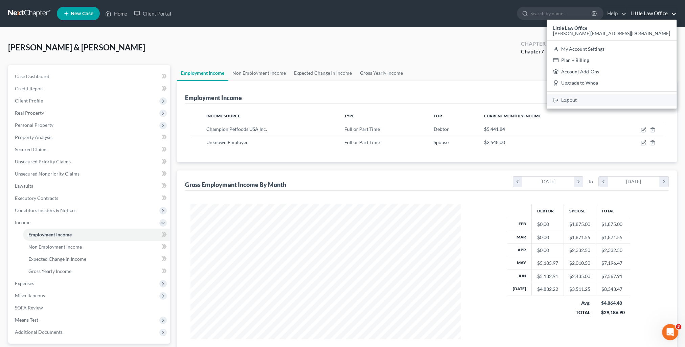
click at [643, 100] on link "Log out" at bounding box center [612, 99] width 130 height 11
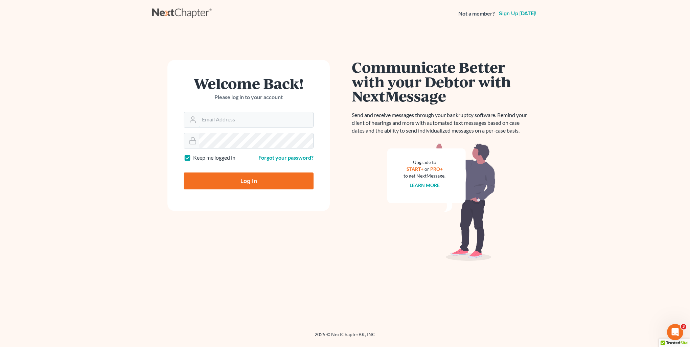
type input "[PERSON_NAME][EMAIL_ADDRESS][DOMAIN_NAME]"
click at [252, 181] on input "Log In" at bounding box center [249, 180] width 130 height 17
type input "Thinking..."
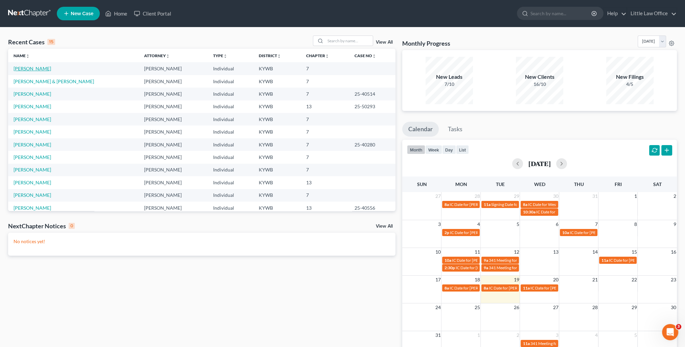
click at [41, 67] on link "Phillips, Bryttne" at bounding box center [33, 69] width 38 height 6
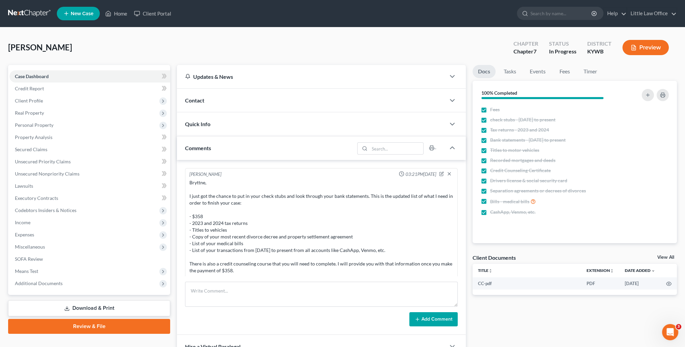
scroll to position [320, 0]
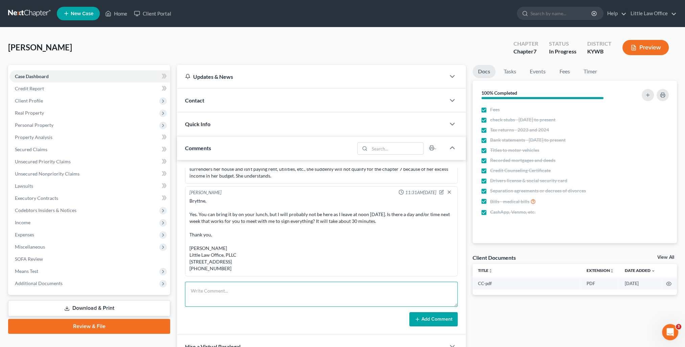
click at [294, 302] on textarea at bounding box center [321, 294] width 273 height 25
type textarea "Client will wait until after 10/6/25 to file as there was a transfer of propert…"
click at [425, 312] on button "Add Comment" at bounding box center [433, 319] width 48 height 14
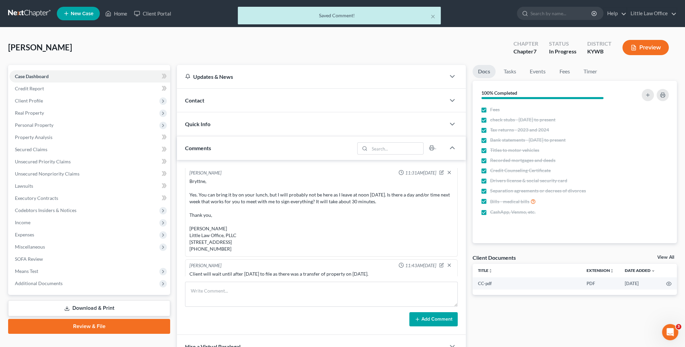
scroll to position [345, 0]
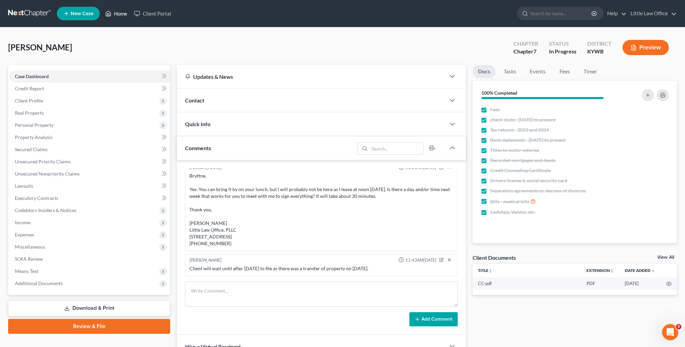
click at [113, 16] on link "Home" at bounding box center [116, 13] width 29 height 12
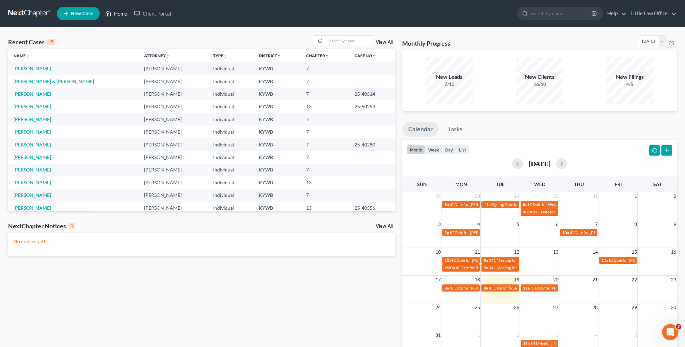
scroll to position [34, 0]
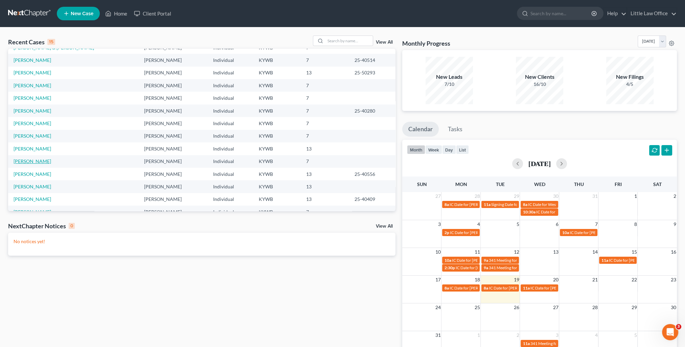
click at [23, 162] on link "Clement, Bradley" at bounding box center [33, 161] width 38 height 6
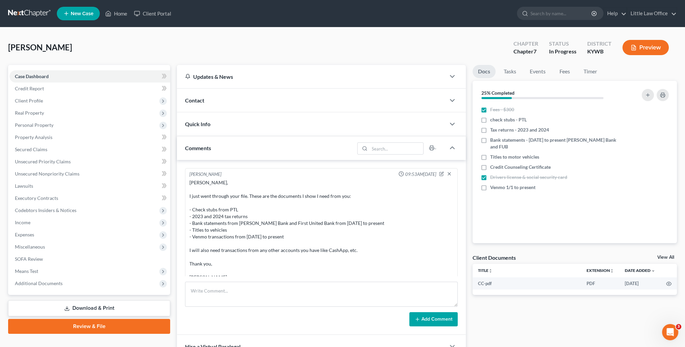
click at [198, 105] on div "Contact" at bounding box center [311, 100] width 269 height 23
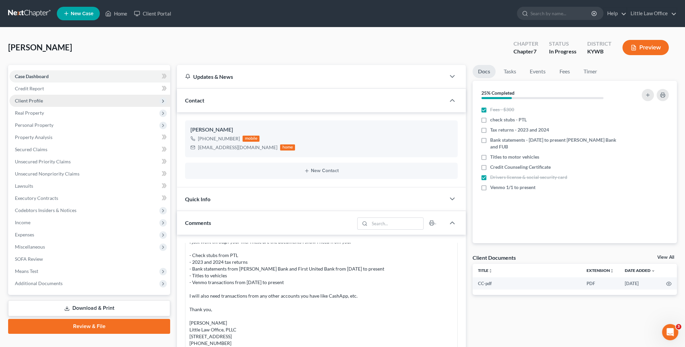
click at [26, 101] on span "Client Profile" at bounding box center [29, 101] width 28 height 6
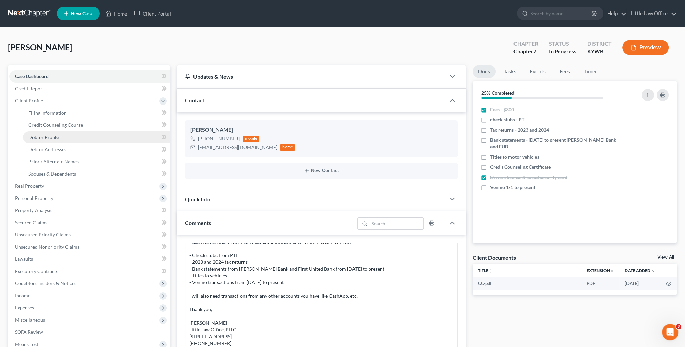
click at [51, 136] on span "Debtor Profile" at bounding box center [43, 137] width 30 height 6
select select "2"
select select "0"
